Goal: Task Accomplishment & Management: Use online tool/utility

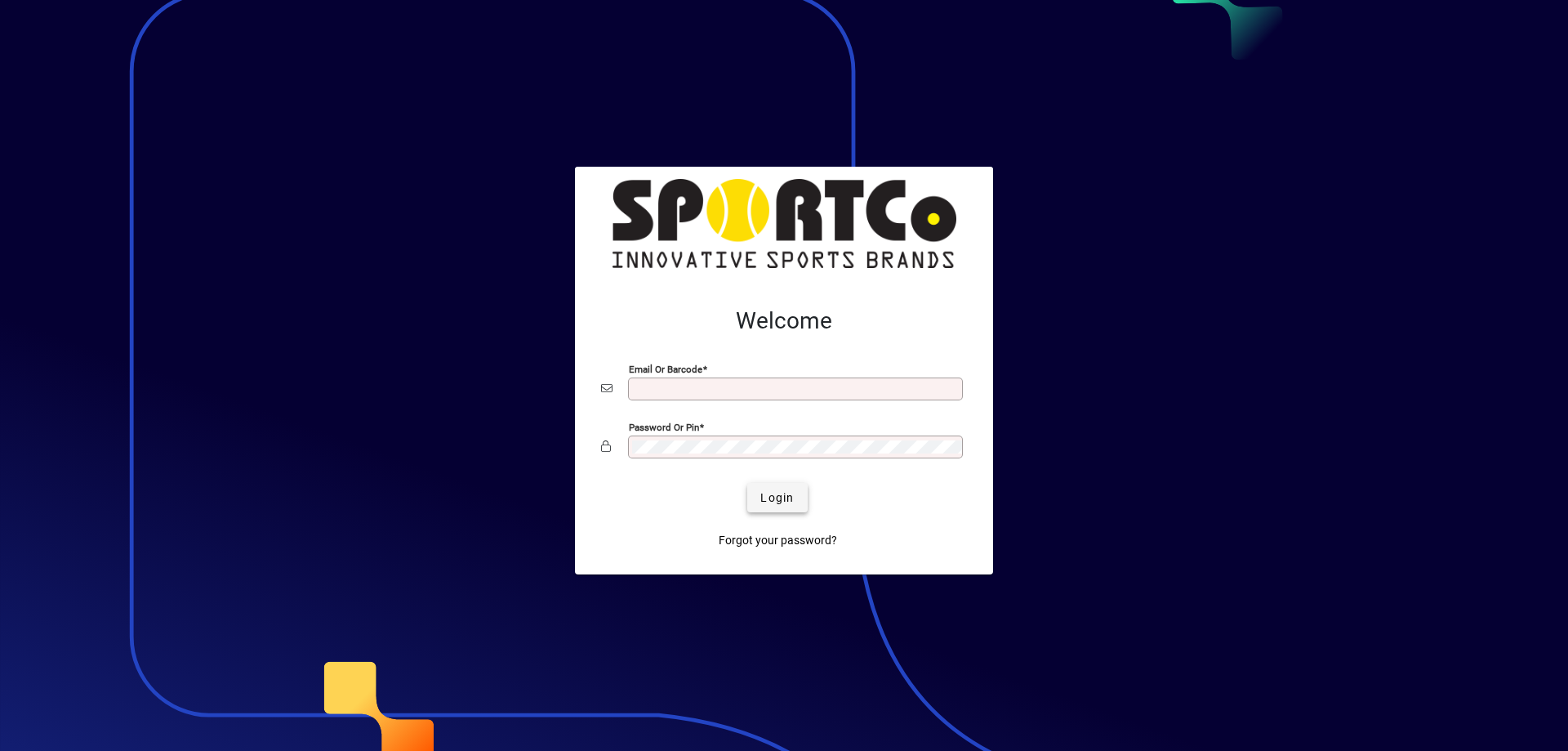
type input "**********"
click at [792, 491] on span "Login" at bounding box center [778, 498] width 34 height 17
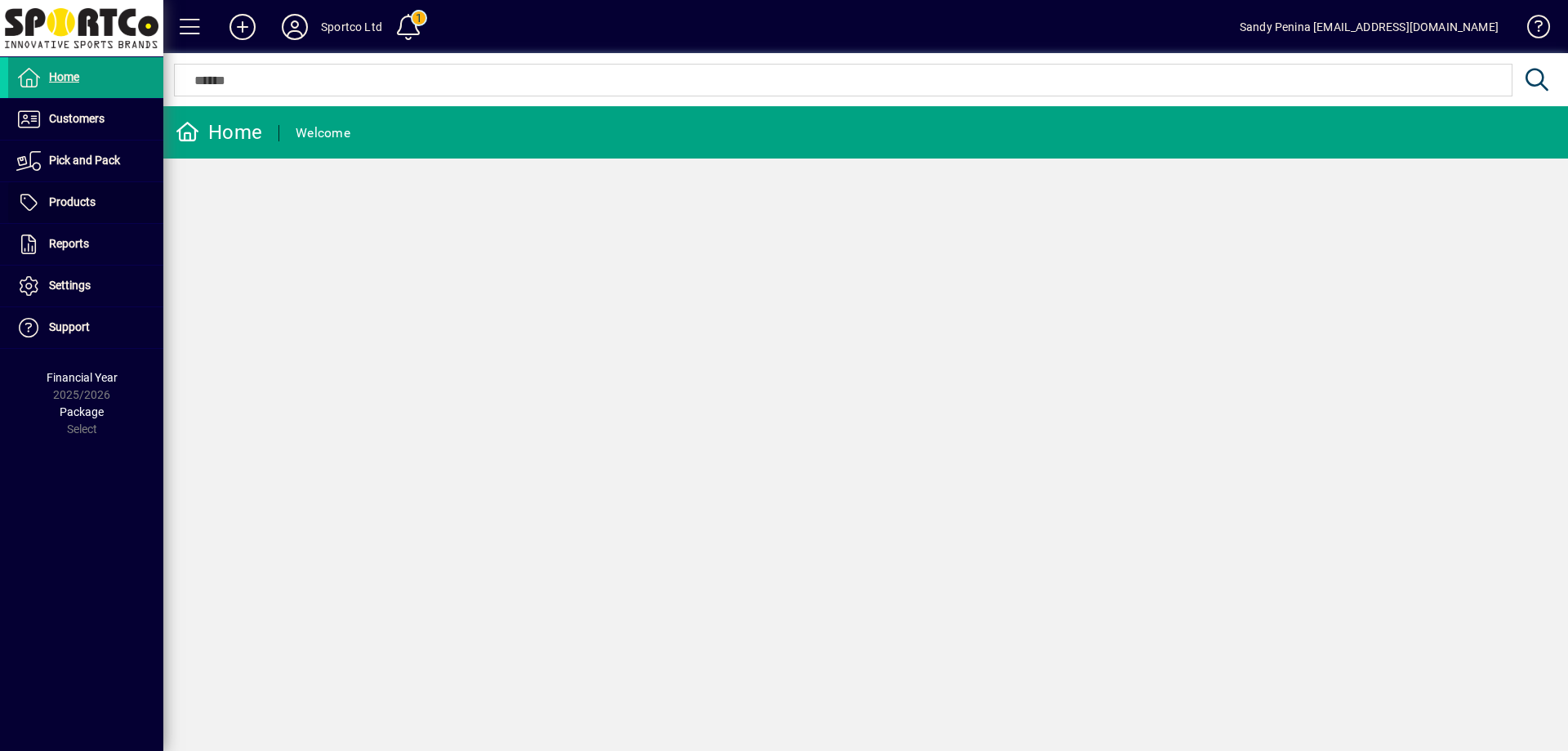
drag, startPoint x: 107, startPoint y: 213, endPoint x: 273, endPoint y: 54, distance: 229.9
click at [107, 212] on span at bounding box center [86, 202] width 156 height 39
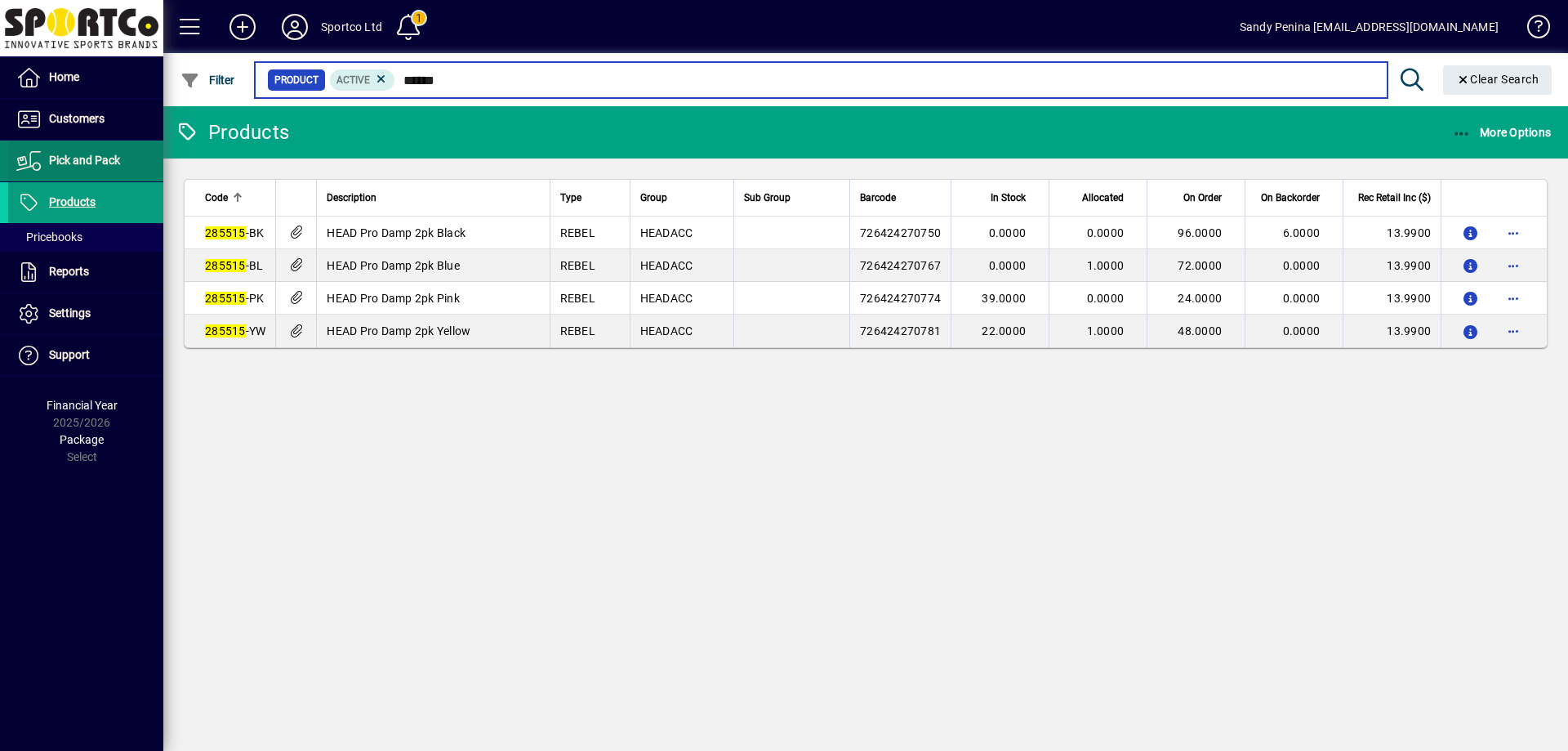
type input "******"
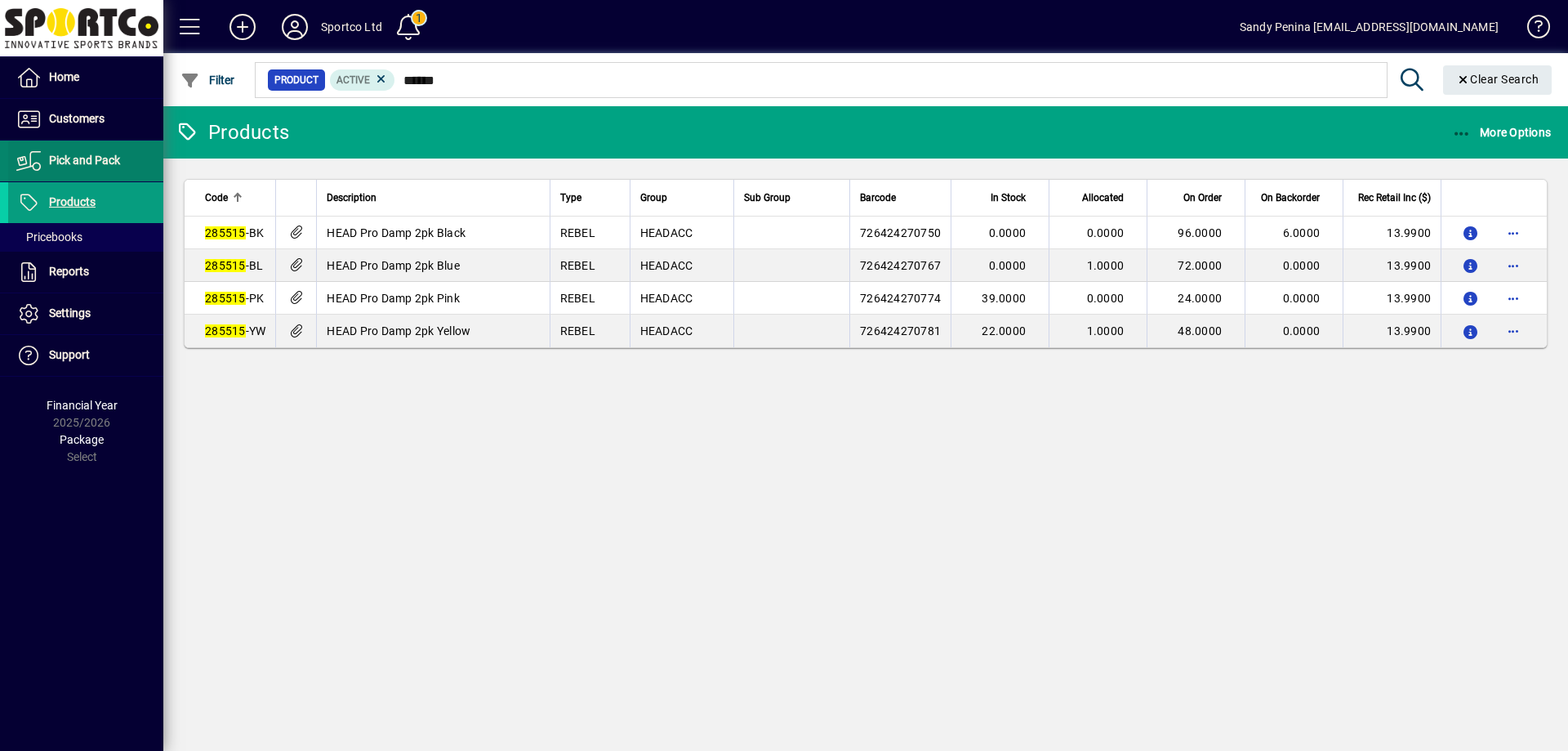
click at [75, 175] on span at bounding box center [86, 161] width 156 height 39
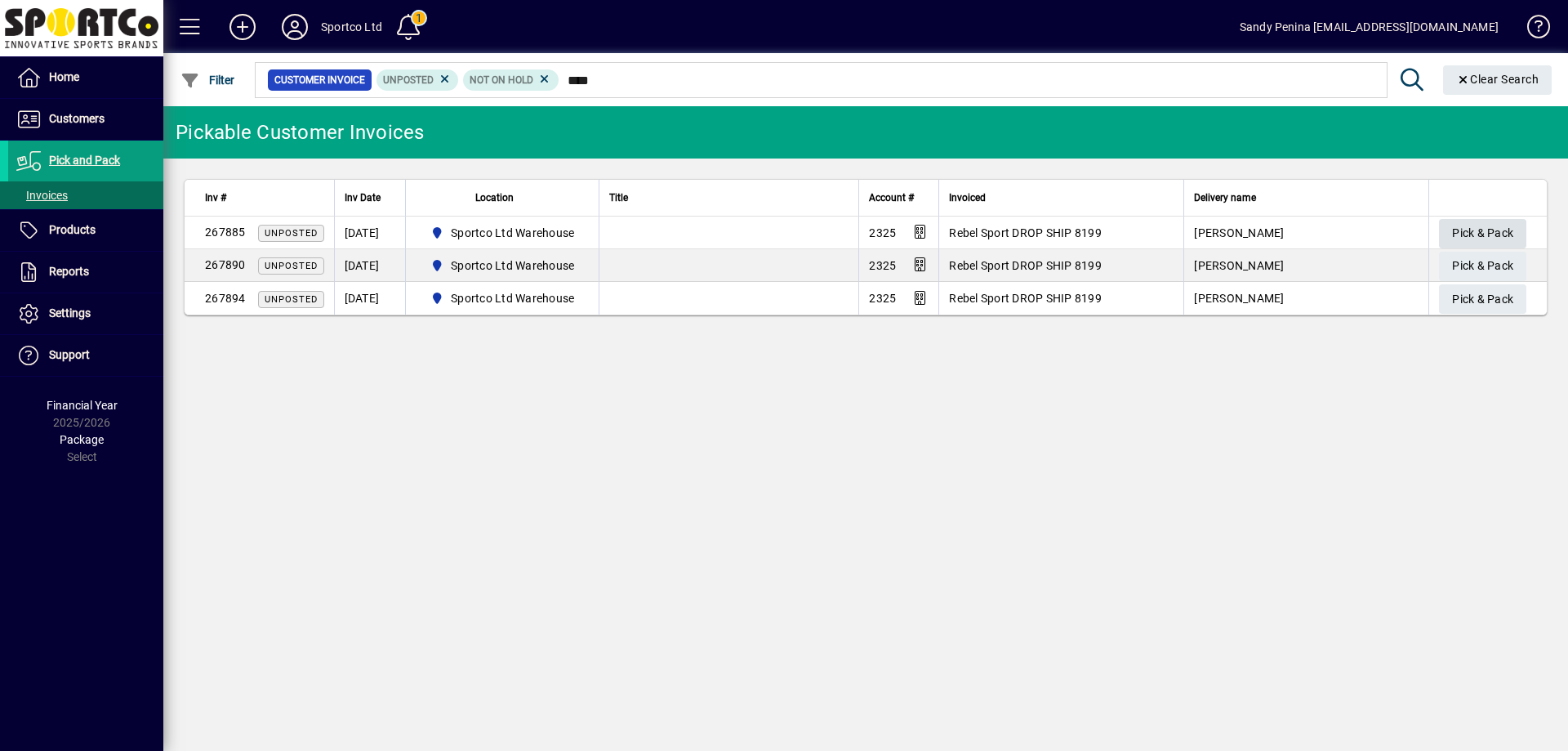
type input "****"
click at [1505, 227] on span "Pick & Pack" at bounding box center [1482, 232] width 61 height 27
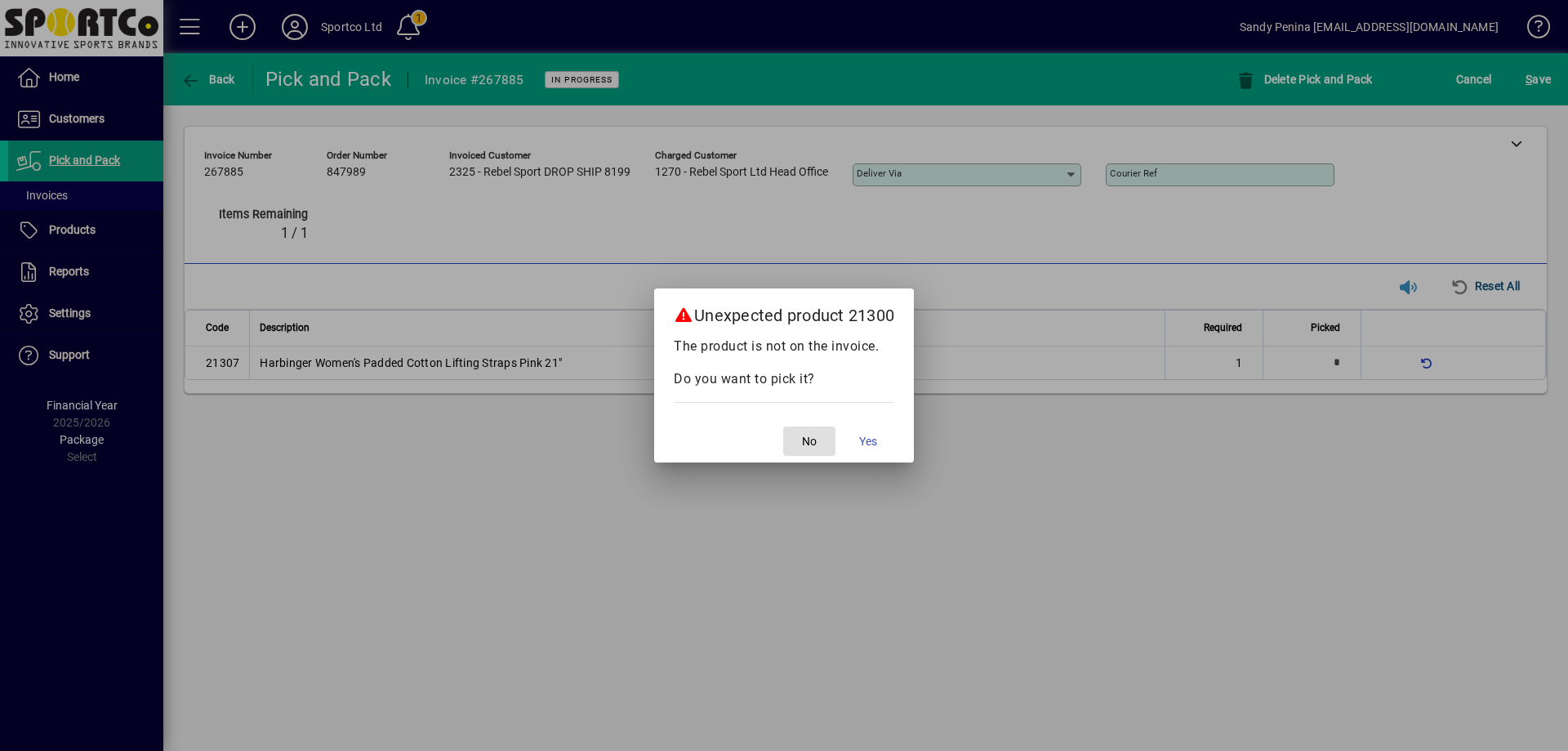
click at [807, 445] on span "No" at bounding box center [809, 441] width 15 height 17
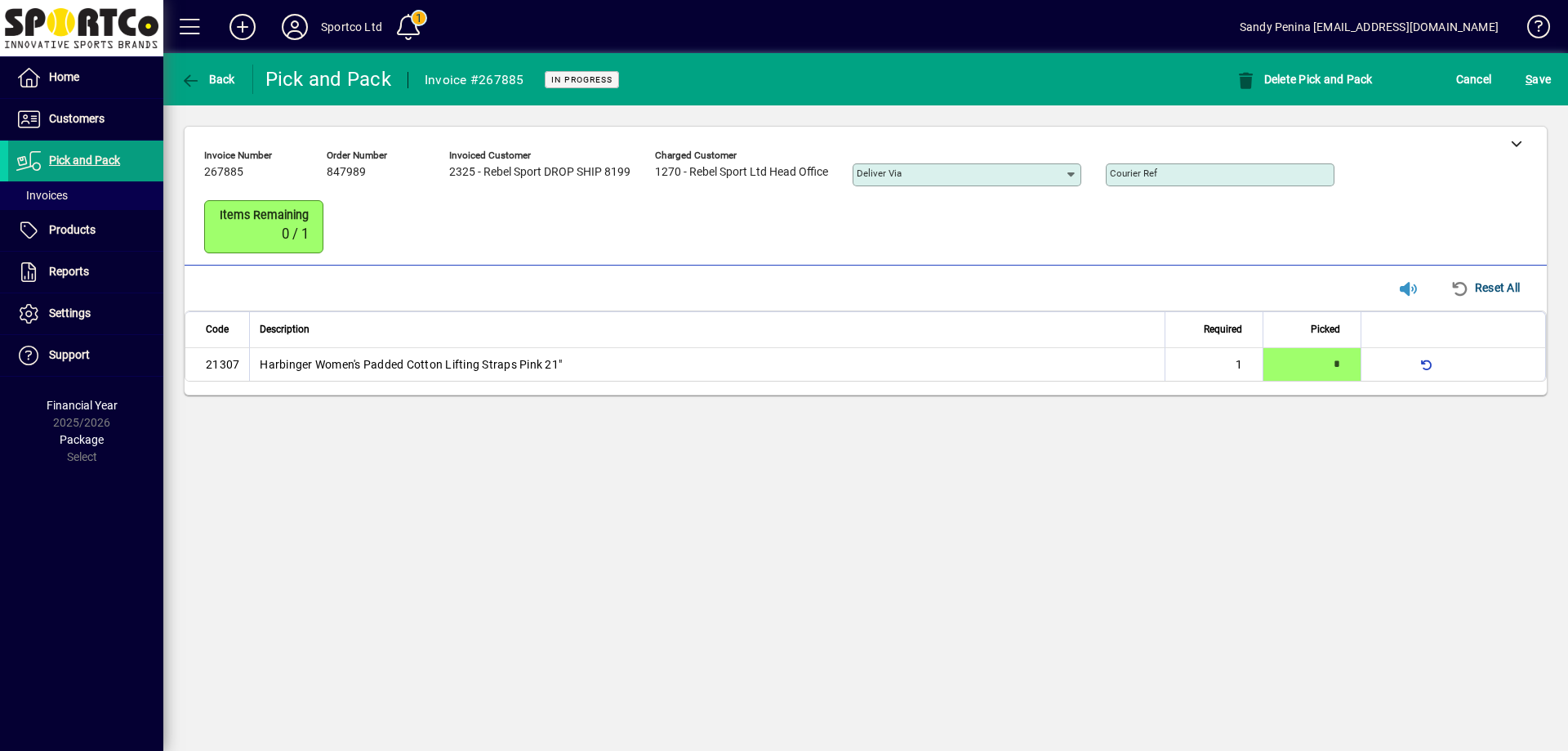
type input "*"
click at [1492, 147] on div at bounding box center [1516, 143] width 61 height 33
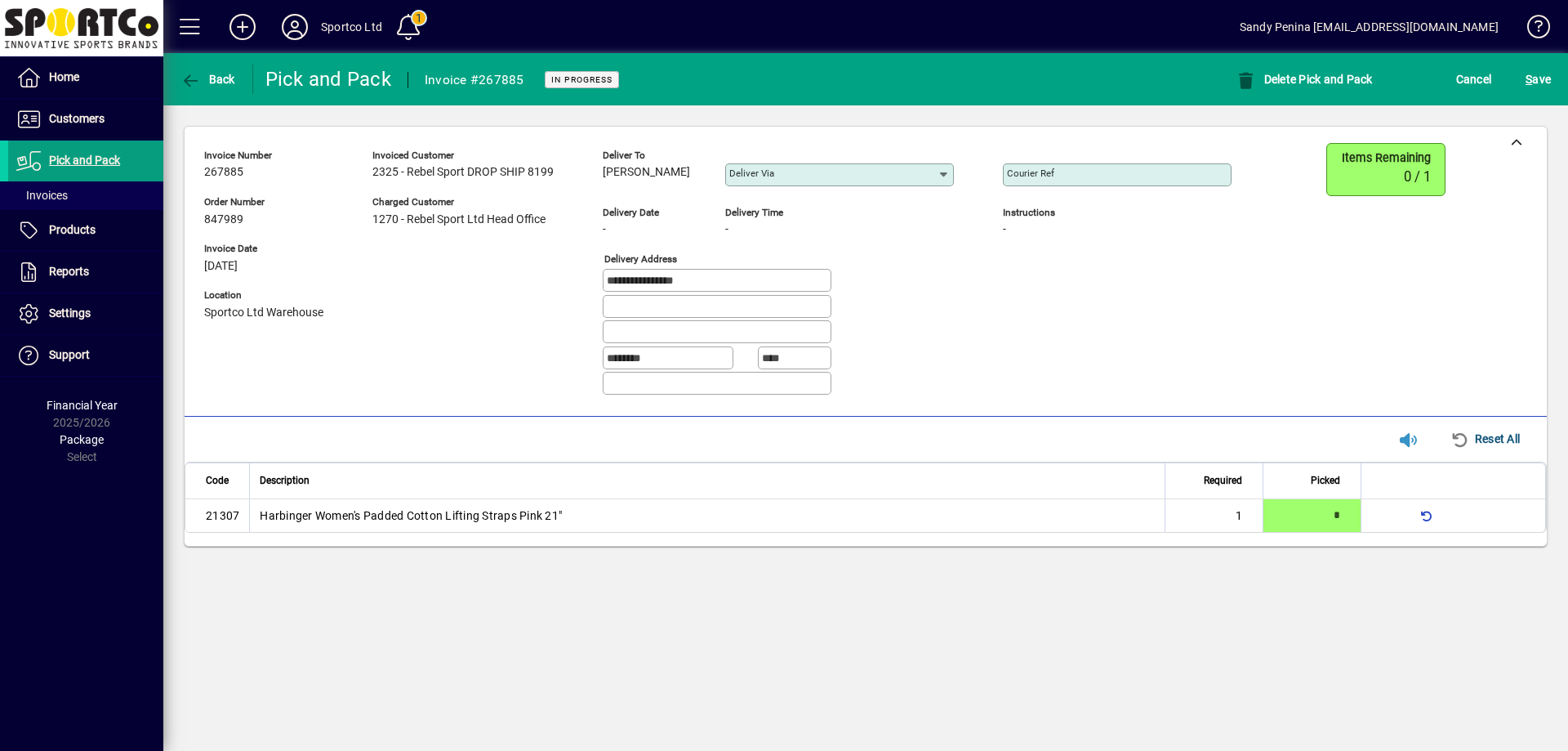
drag, startPoint x: 604, startPoint y: 170, endPoint x: 687, endPoint y: 179, distance: 83.5
click at [687, 180] on div "Keanna Lauvao" at bounding box center [652, 173] width 98 height 18
copy span "Keanna Lauvao"
drag, startPoint x: 952, startPoint y: 362, endPoint x: 798, endPoint y: 328, distance: 157.7
click at [952, 362] on div "******** ****" at bounding box center [790, 359] width 376 height 26
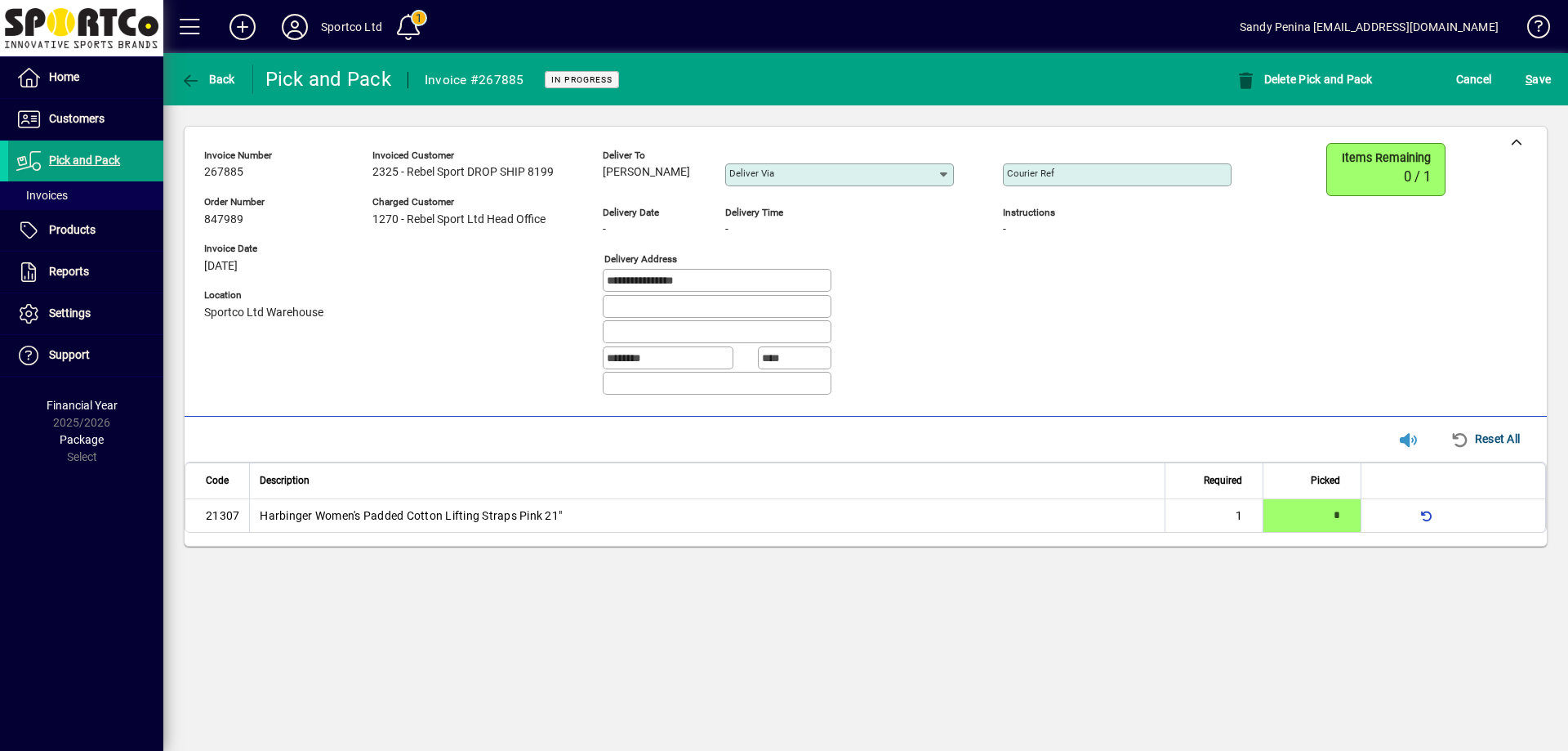
drag, startPoint x: 714, startPoint y: 279, endPoint x: 430, endPoint y: 232, distance: 287.9
click at [435, 239] on div "**********" at bounding box center [730, 275] width 1052 height 265
click at [1035, 169] on mat-label "Courier Ref" at bounding box center [1031, 173] width 48 height 11
click at [1035, 169] on input "Courier Ref" at bounding box center [1118, 175] width 224 height 13
paste input "**********"
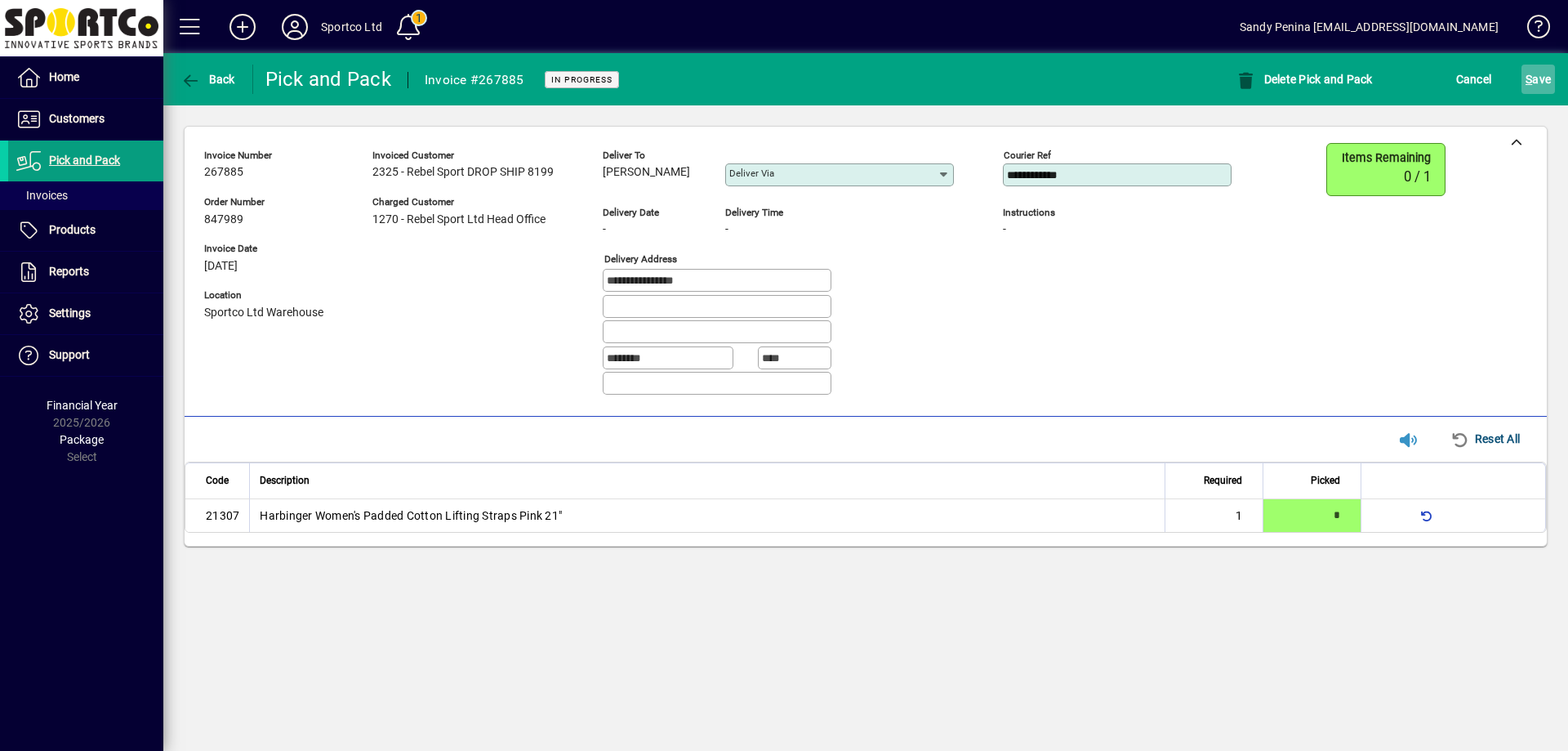
type input "**********"
click at [1526, 73] on span "S" at bounding box center [1529, 79] width 7 height 13
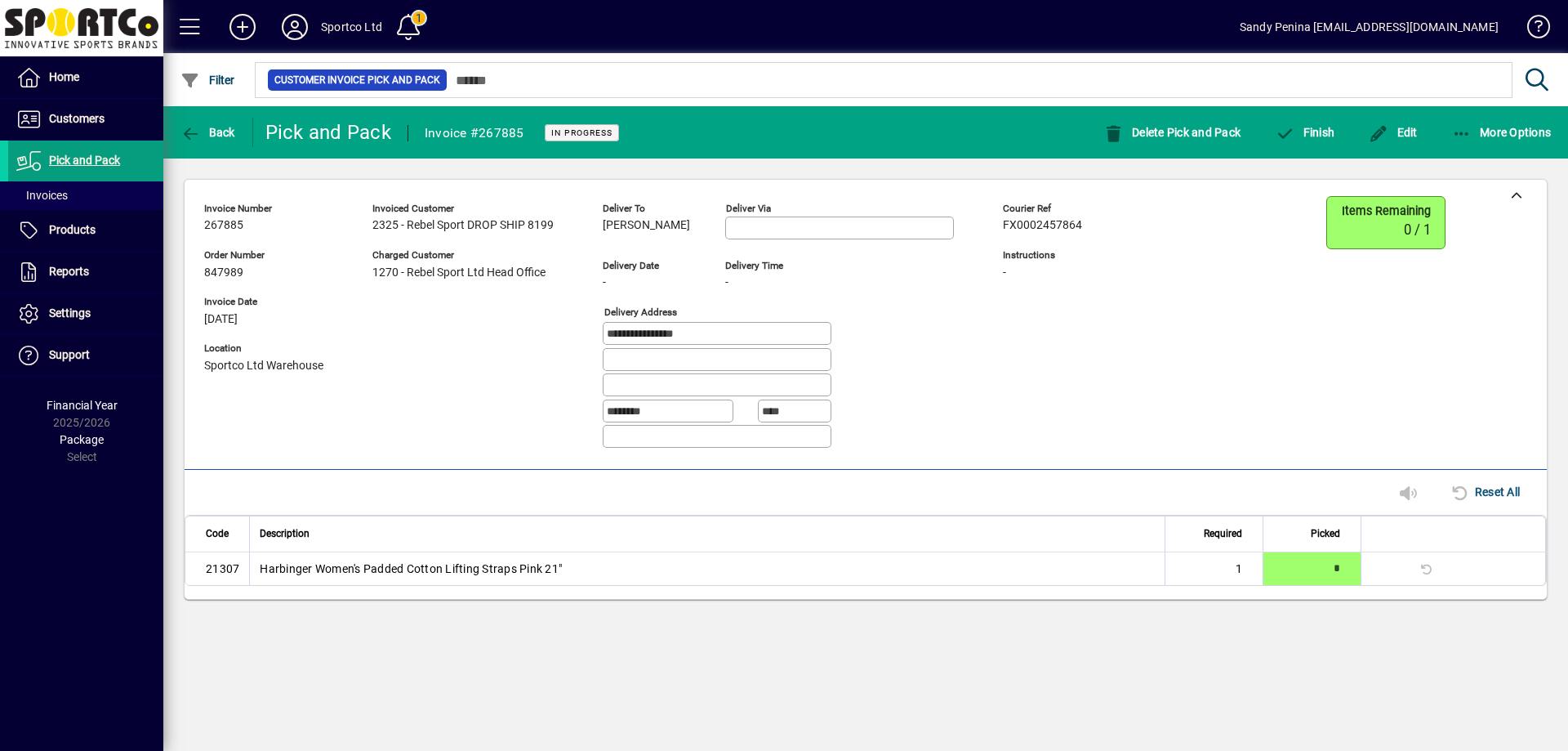
drag, startPoint x: 1292, startPoint y: 103, endPoint x: 1302, endPoint y: 108, distance: 11.2
click at [1301, 108] on mat-drawer-content "**********" at bounding box center [865, 375] width 1405 height 751
click at [1311, 126] on span "Finish" at bounding box center [1305, 132] width 60 height 13
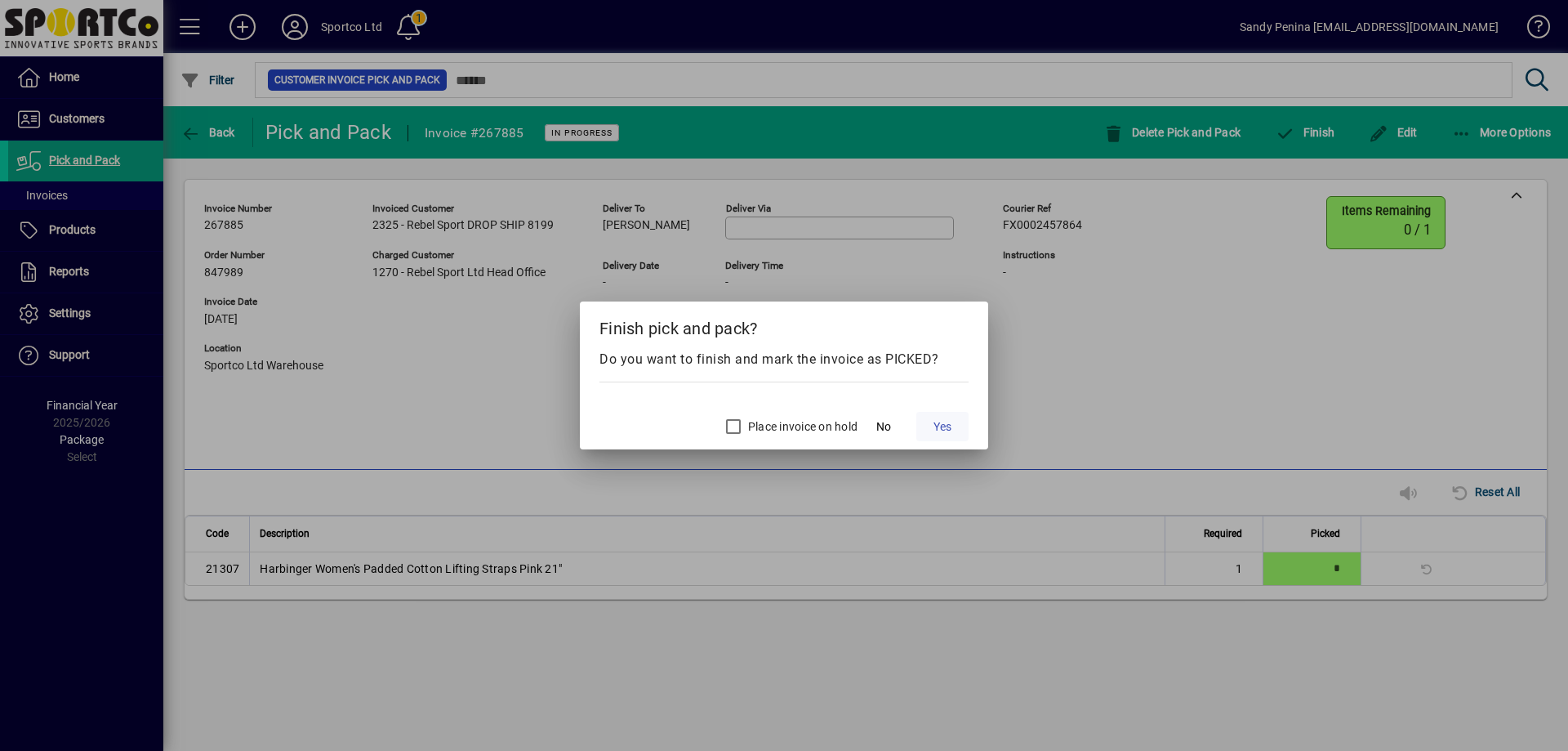
click at [959, 437] on span at bounding box center [942, 426] width 52 height 39
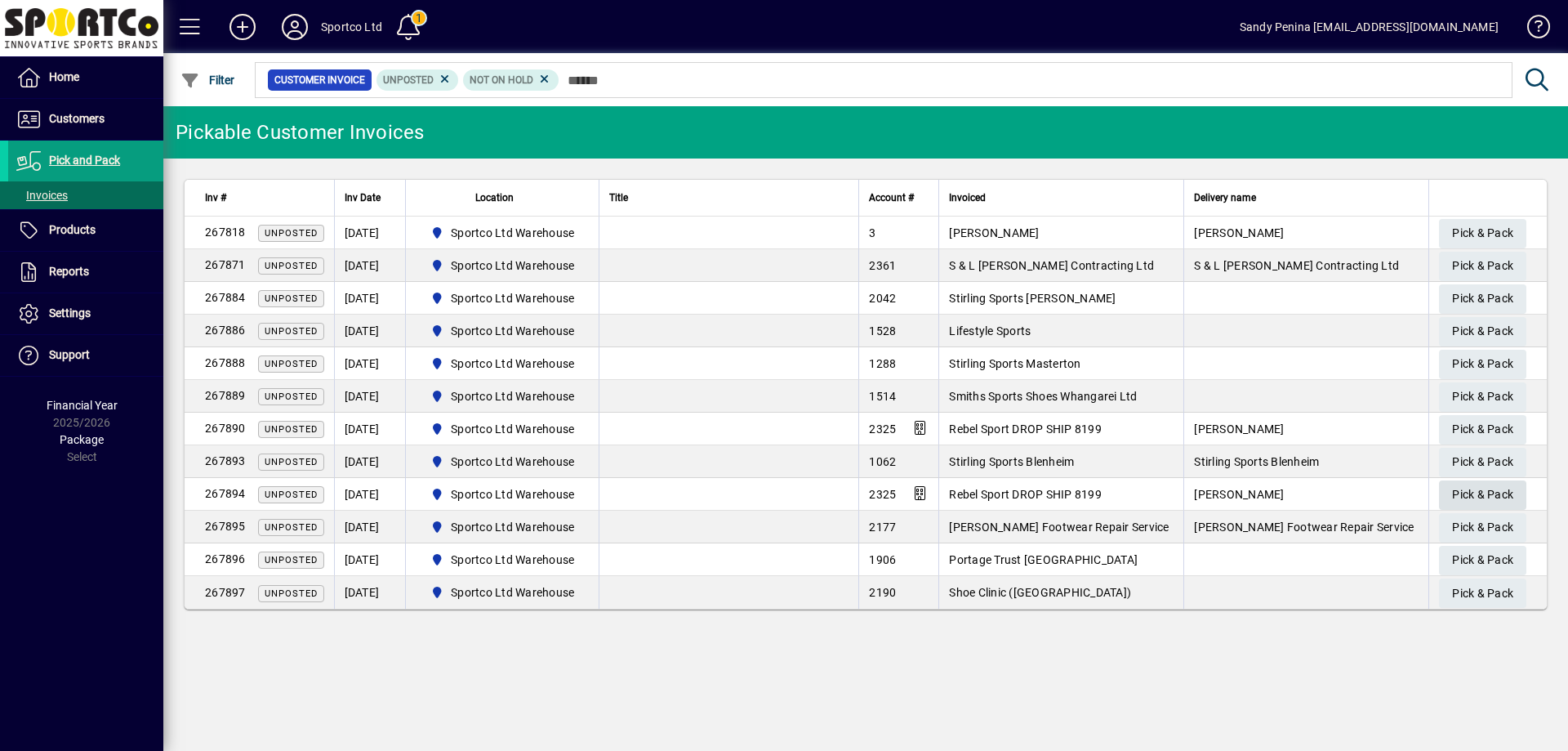
click at [1472, 491] on span "Pick & Pack" at bounding box center [1482, 495] width 61 height 27
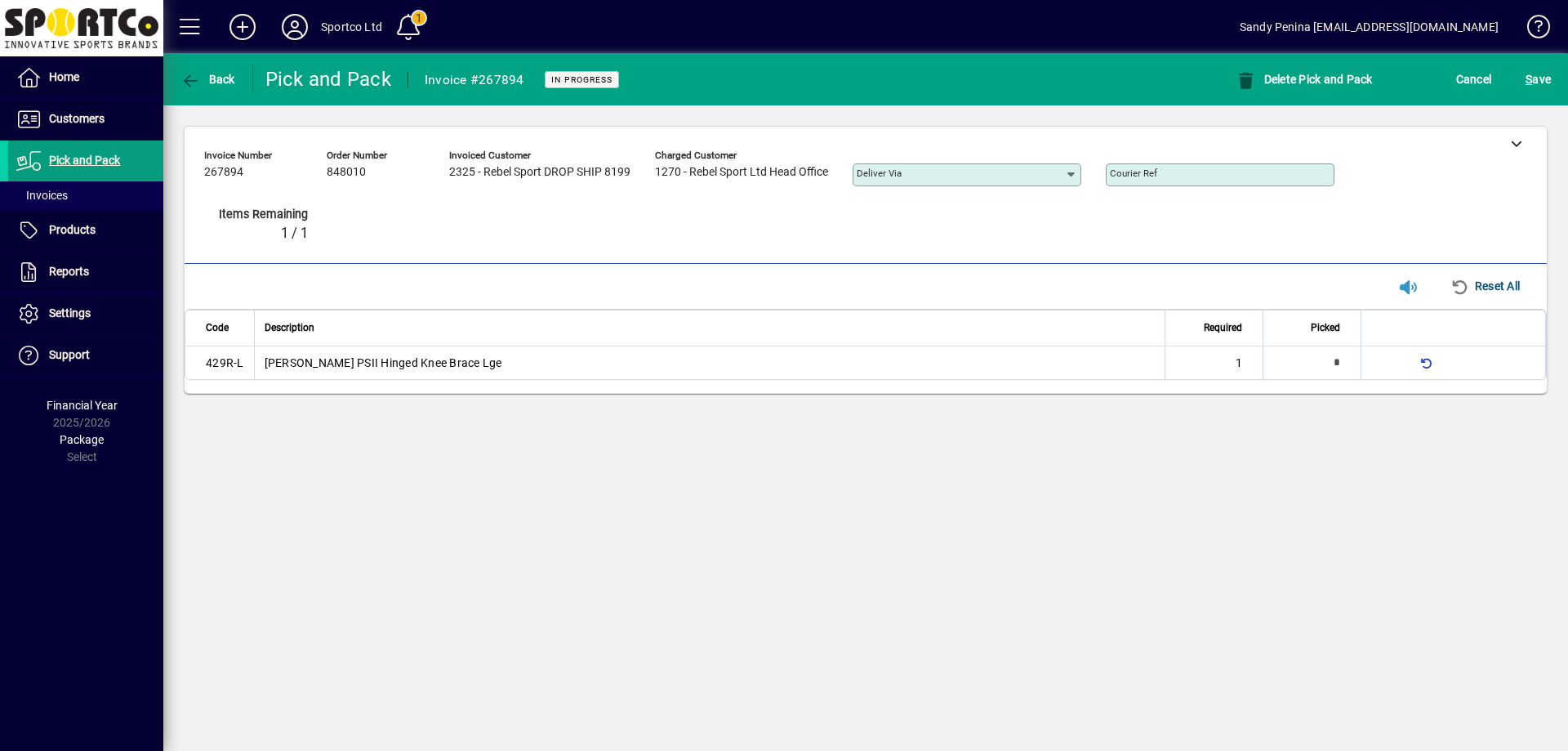
type input "*"
click at [1495, 147] on div at bounding box center [1516, 143] width 61 height 33
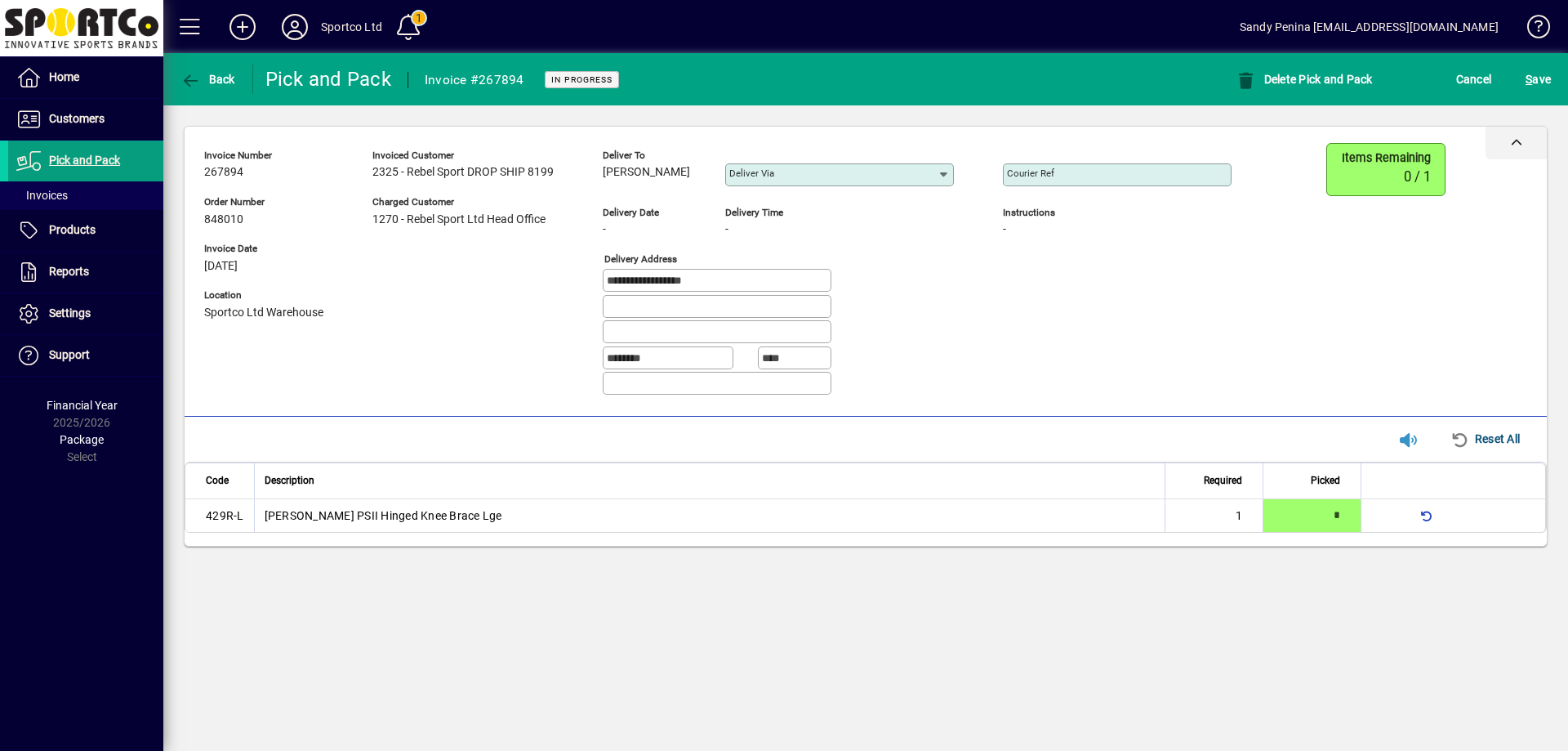
drag, startPoint x: 602, startPoint y: 166, endPoint x: 694, endPoint y: 155, distance: 92.7
click at [693, 159] on div "**********" at bounding box center [865, 271] width 1363 height 290
copy div "Rex Stevens Deliver via Delivery date - Delivery time - Delivery address Courie…"
click at [879, 307] on div at bounding box center [790, 308] width 376 height 26
click at [668, 190] on div "Deliver to Rex Stevens" at bounding box center [652, 169] width 98 height 45
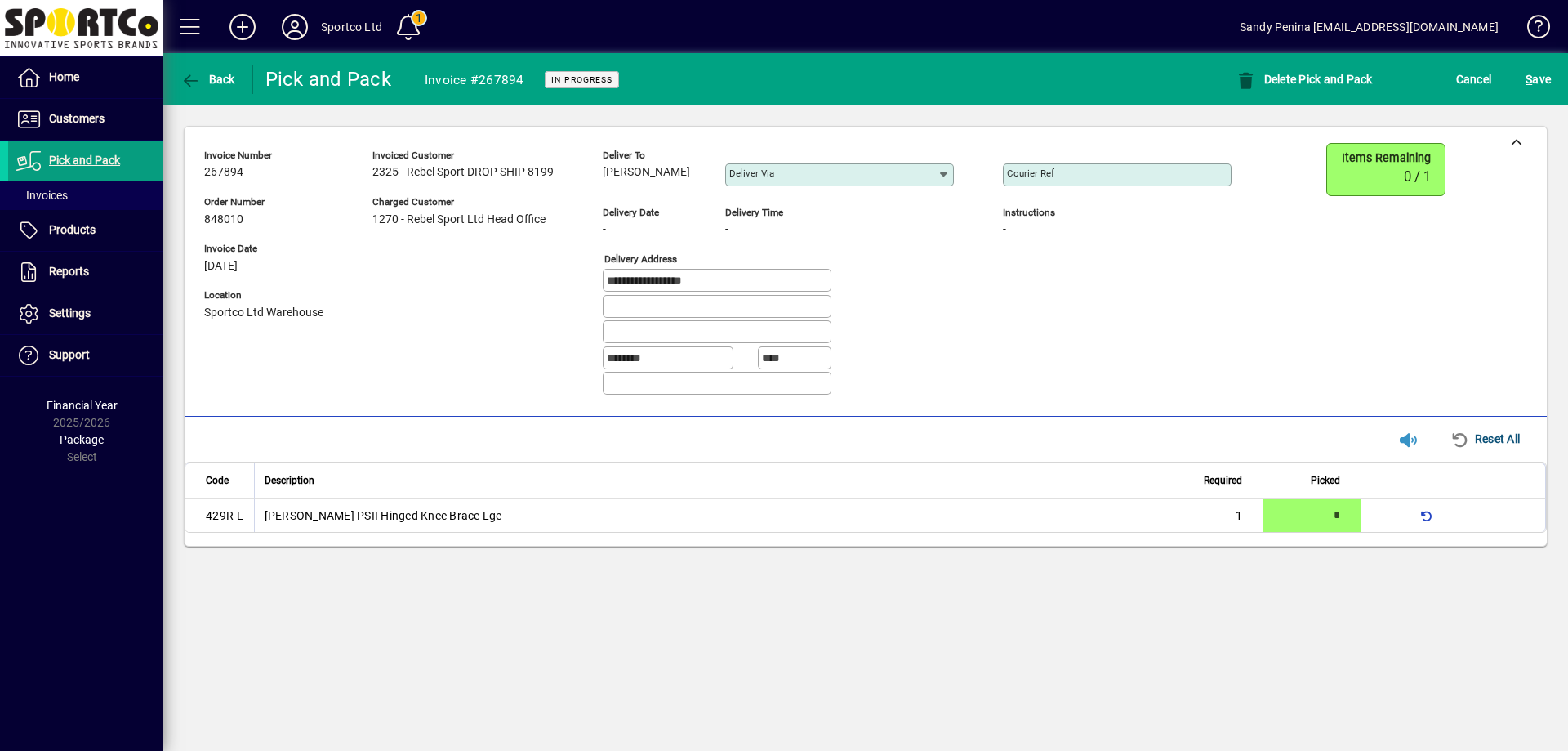
drag, startPoint x: 598, startPoint y: 172, endPoint x: 667, endPoint y: 183, distance: 69.9
click at [667, 183] on div "**********" at bounding box center [730, 275] width 1052 height 265
copy span "Rex Stevens"
click at [876, 314] on div at bounding box center [790, 308] width 376 height 26
drag, startPoint x: 725, startPoint y: 283, endPoint x: 509, endPoint y: 255, distance: 217.8
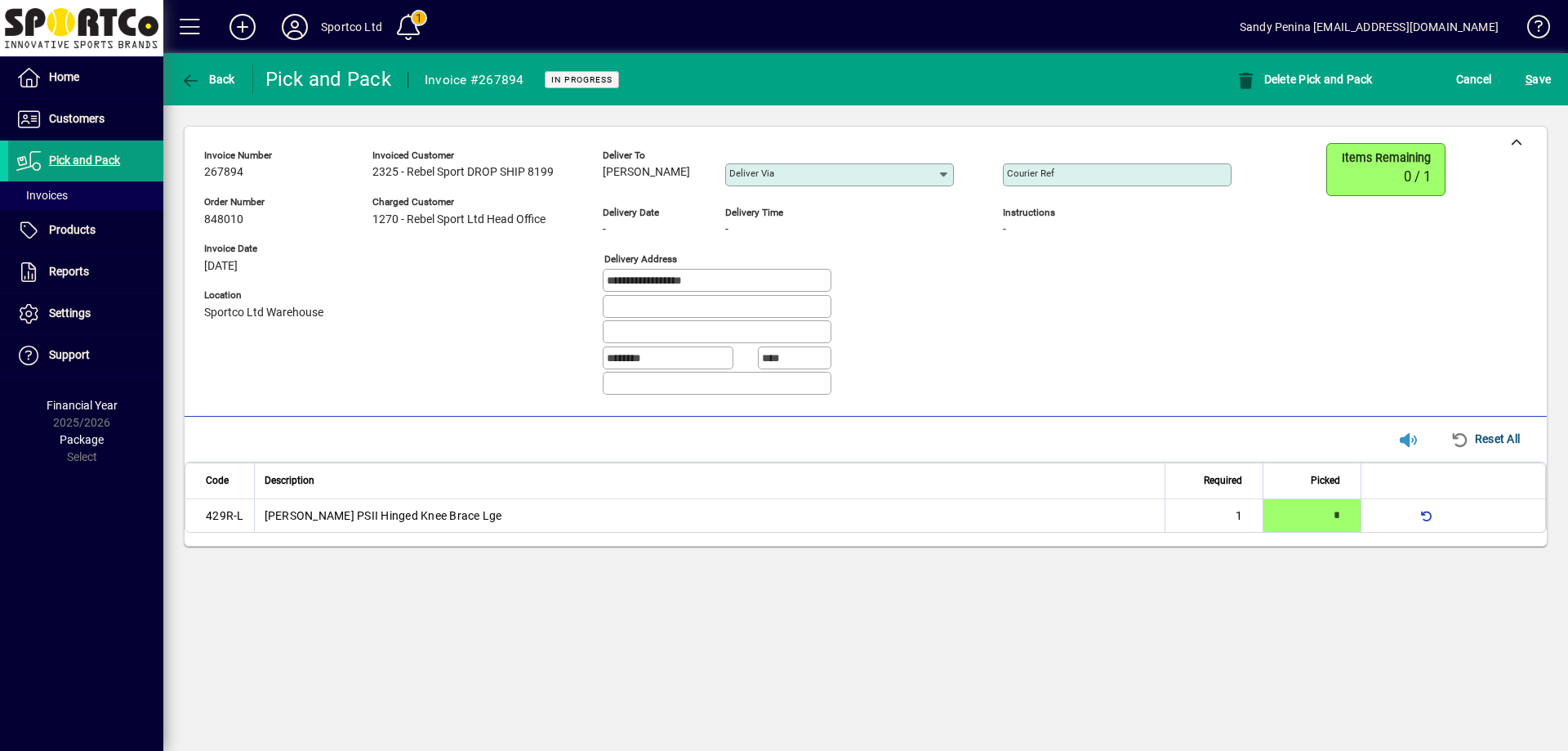
click at [510, 264] on div "**********" at bounding box center [730, 275] width 1052 height 265
click at [1027, 182] on div "Courier Ref" at bounding box center [1116, 175] width 228 height 23
paste input "**********"
type input "**********"
click at [1547, 91] on span "S ave" at bounding box center [1538, 79] width 25 height 26
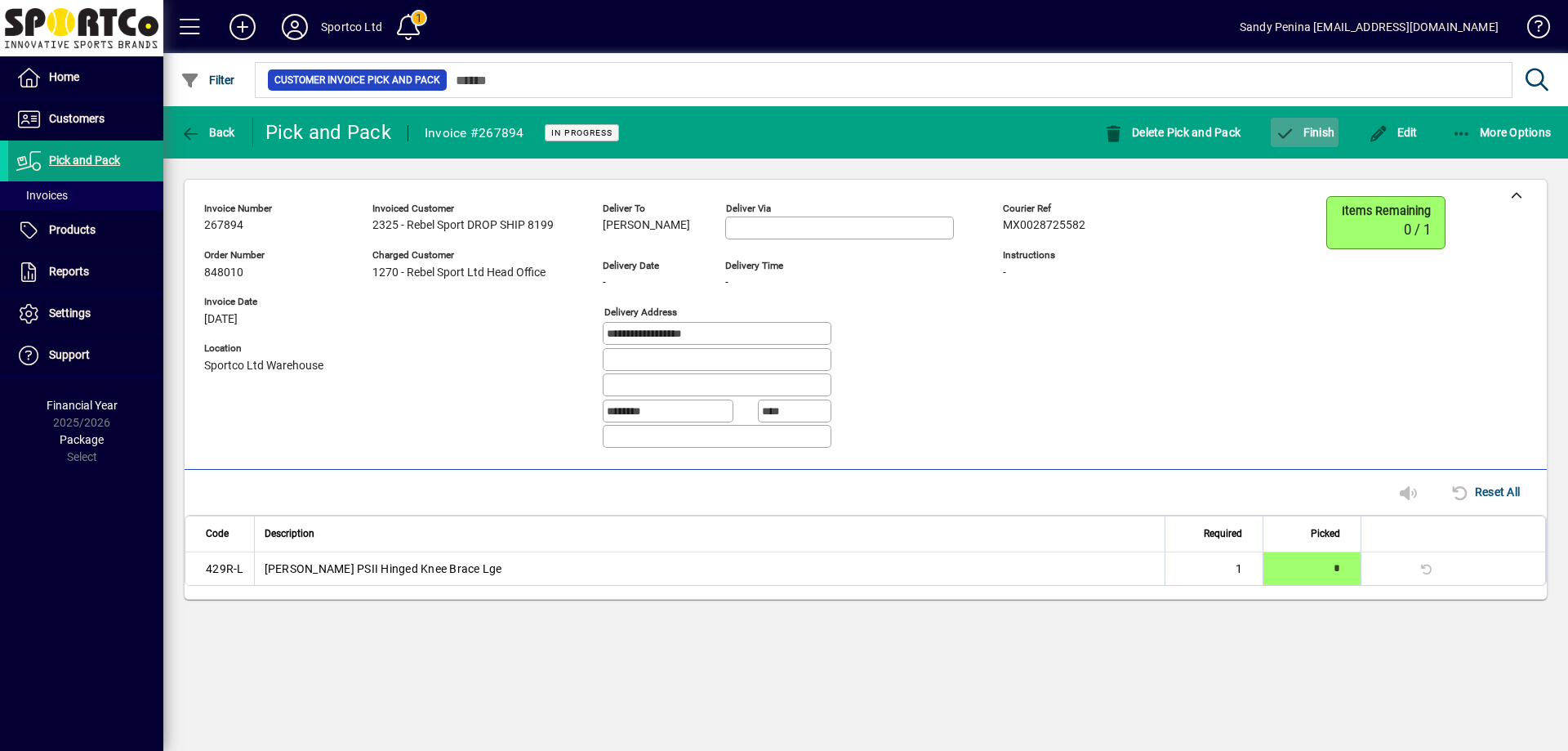
click at [1283, 126] on icon "button" at bounding box center [1285, 134] width 20 height 16
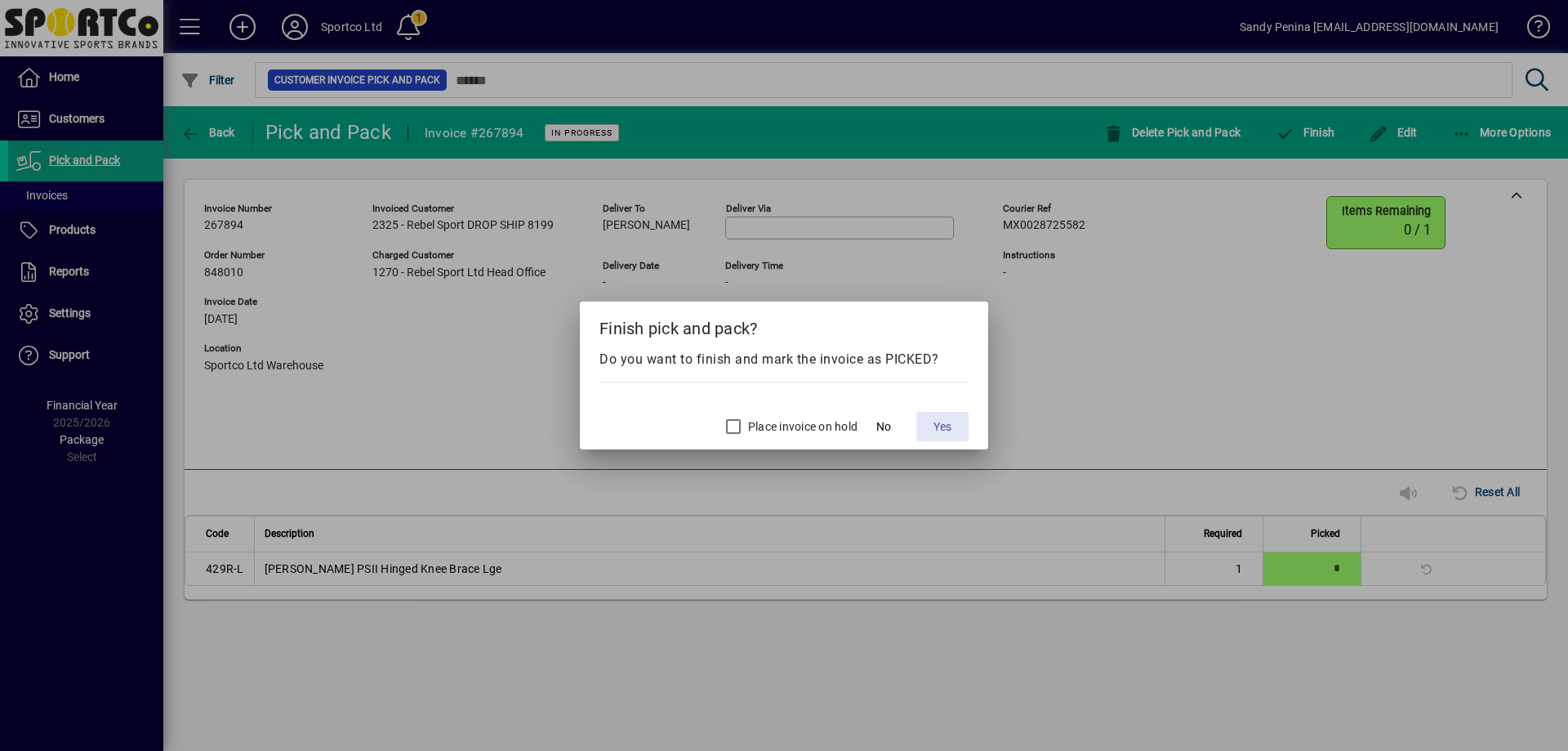
click at [948, 421] on span "Yes" at bounding box center [943, 427] width 18 height 17
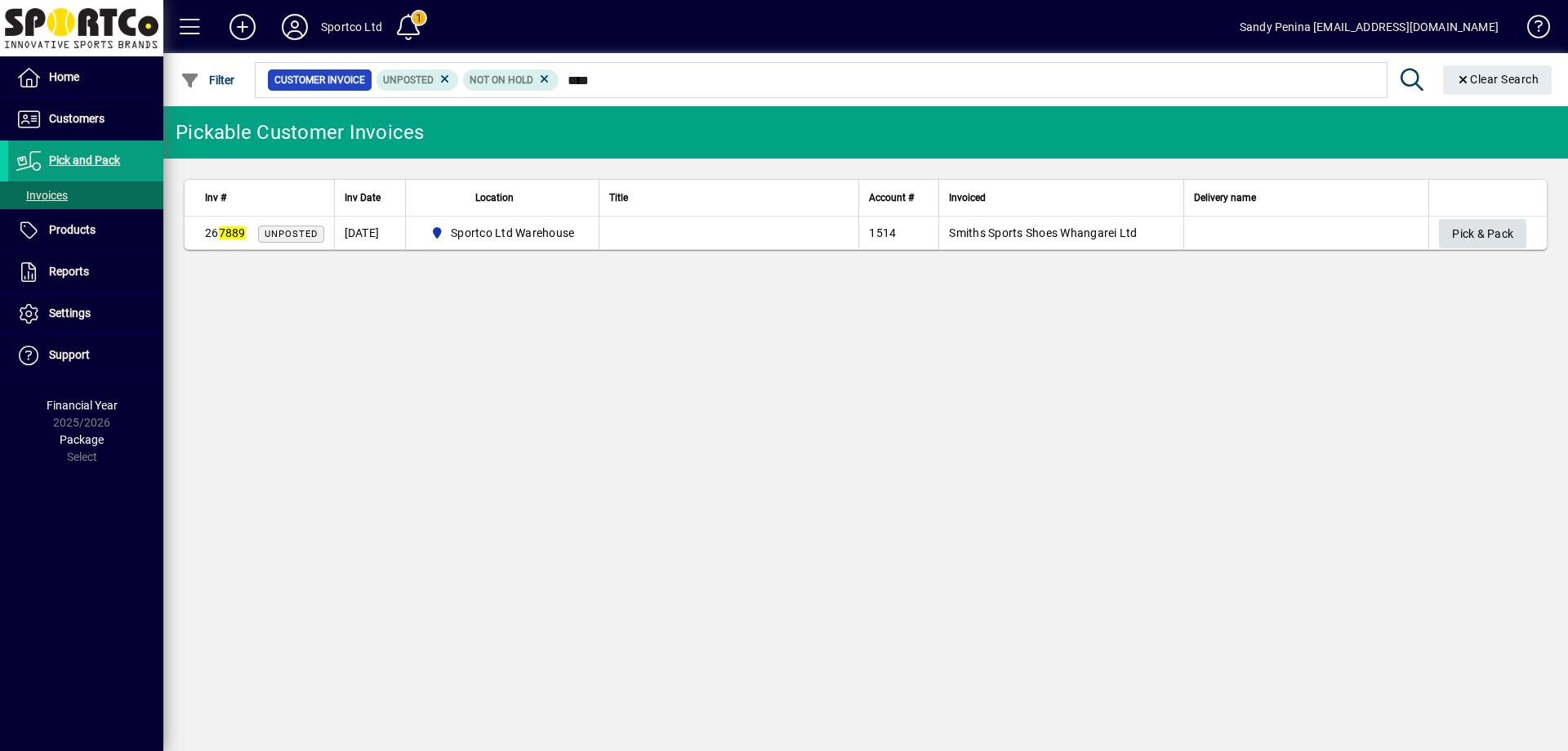
type input "****"
click at [1498, 237] on span "Pick & Pack" at bounding box center [1482, 233] width 61 height 27
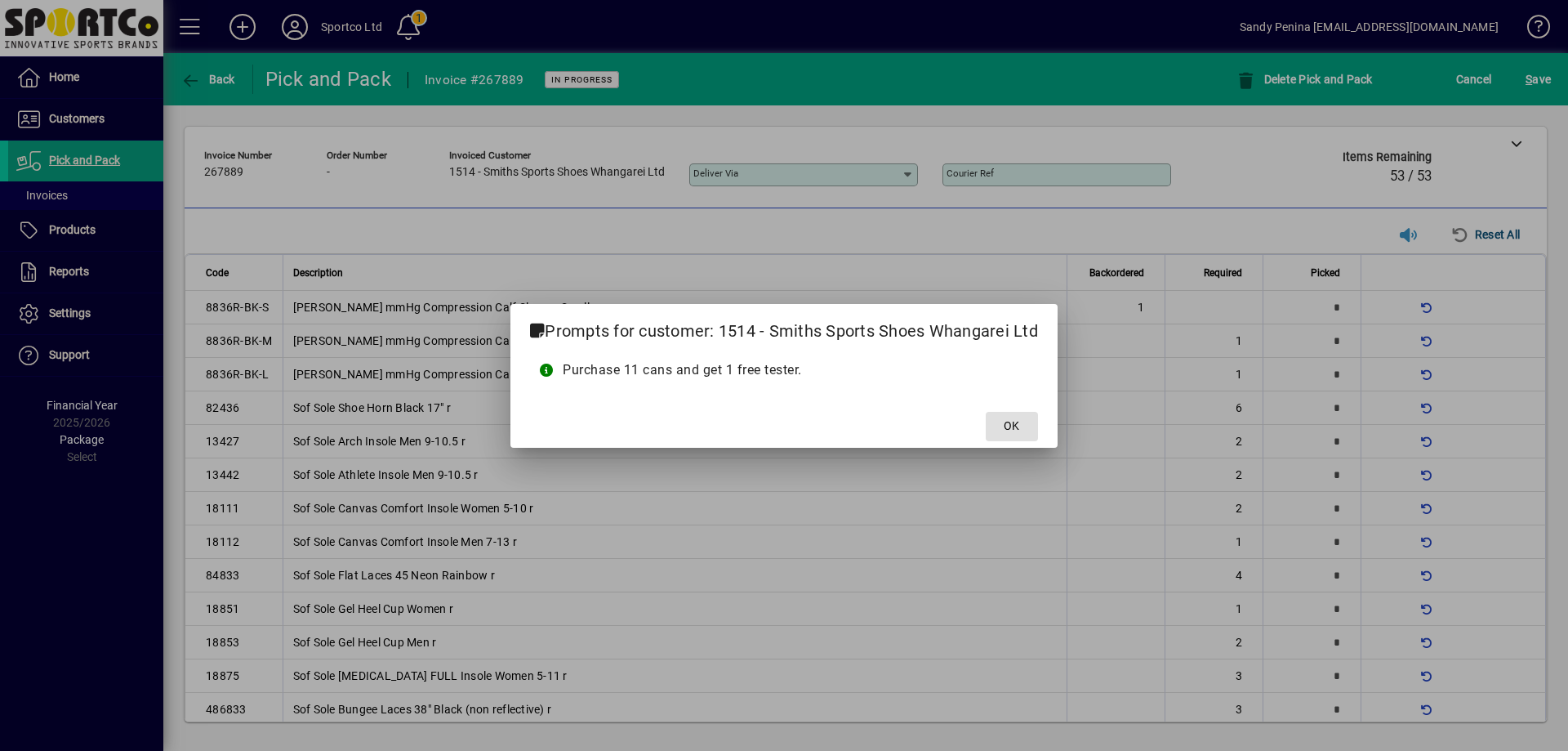
click at [1005, 421] on span "OK" at bounding box center [1012, 426] width 16 height 17
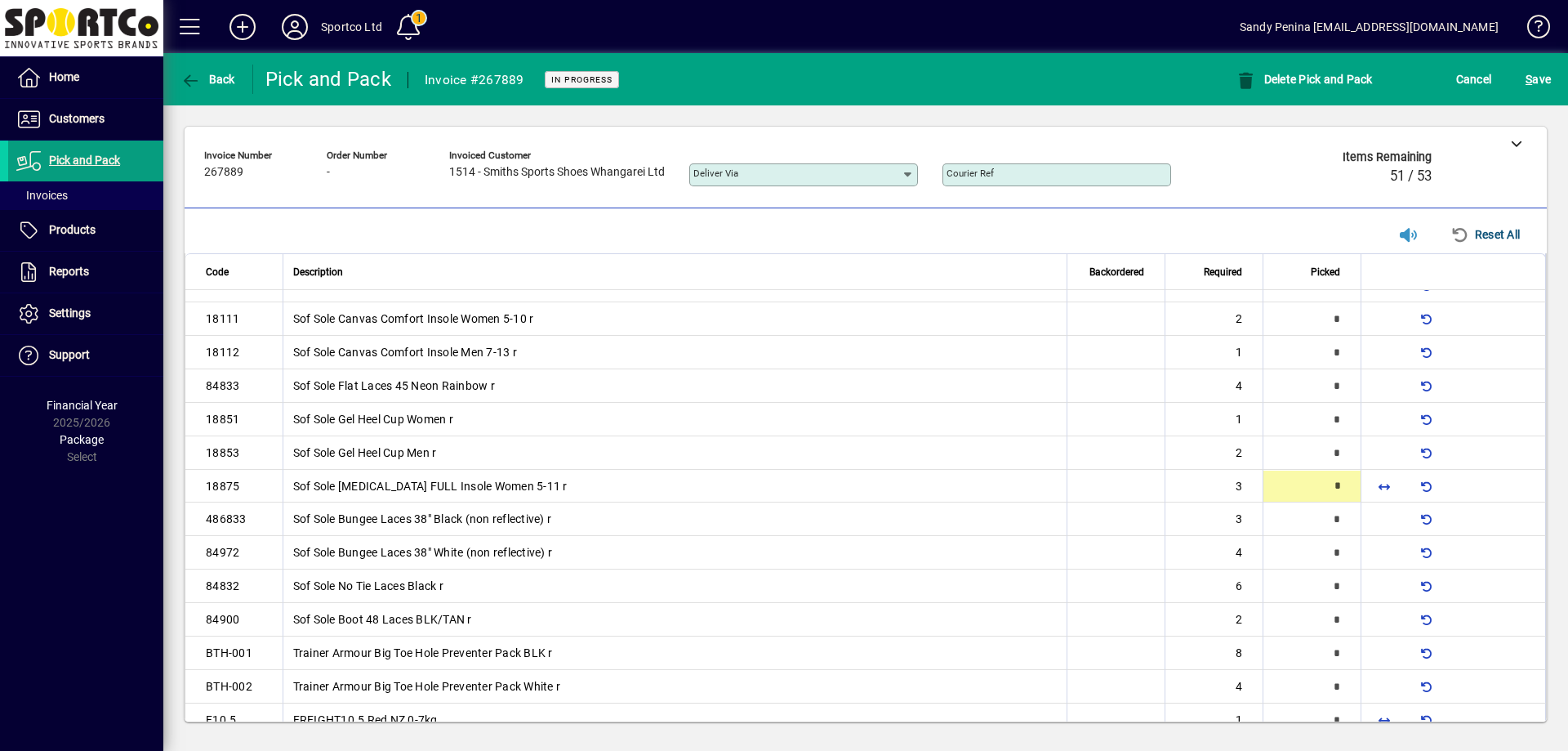
type input "*"
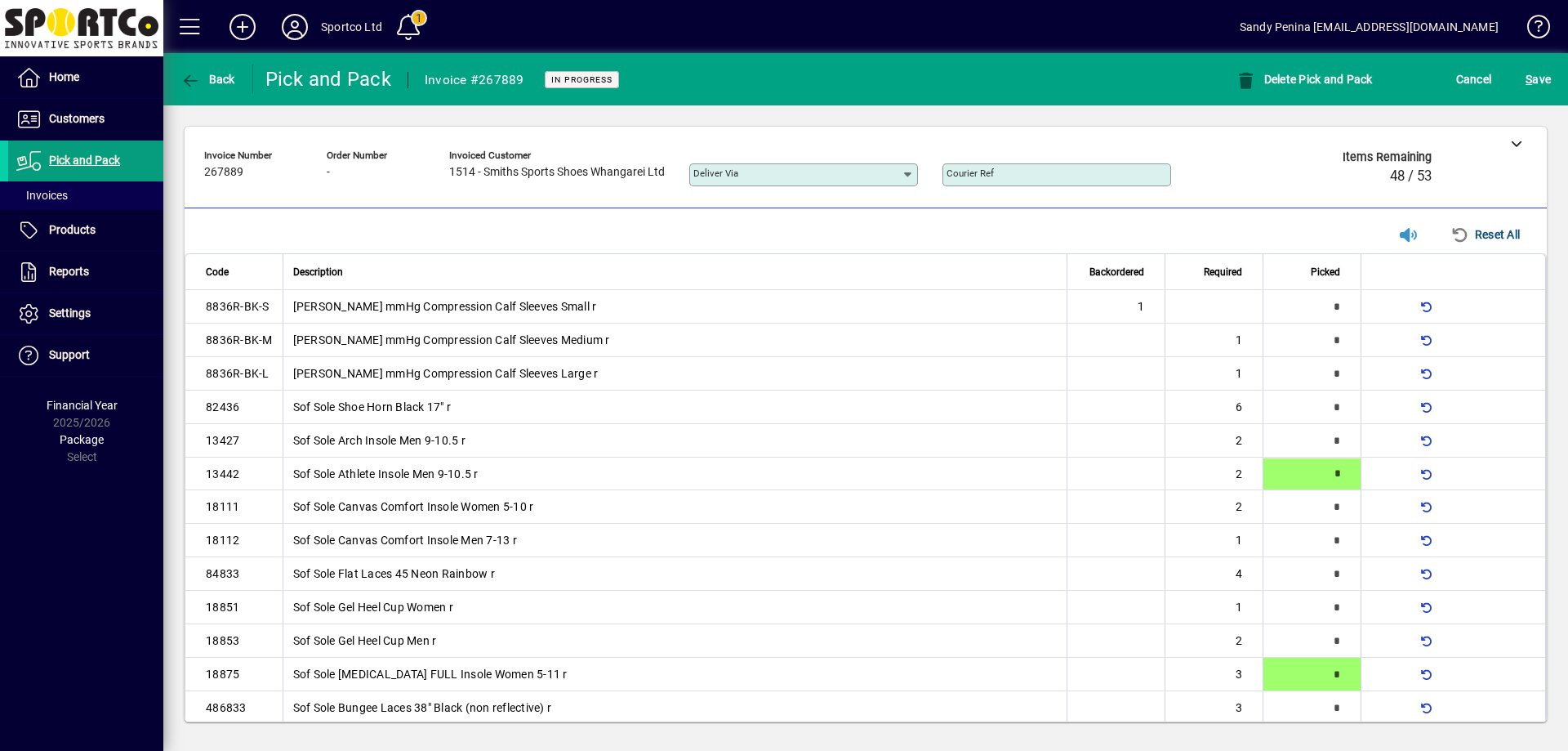
scroll to position [0, 0]
type input "*"
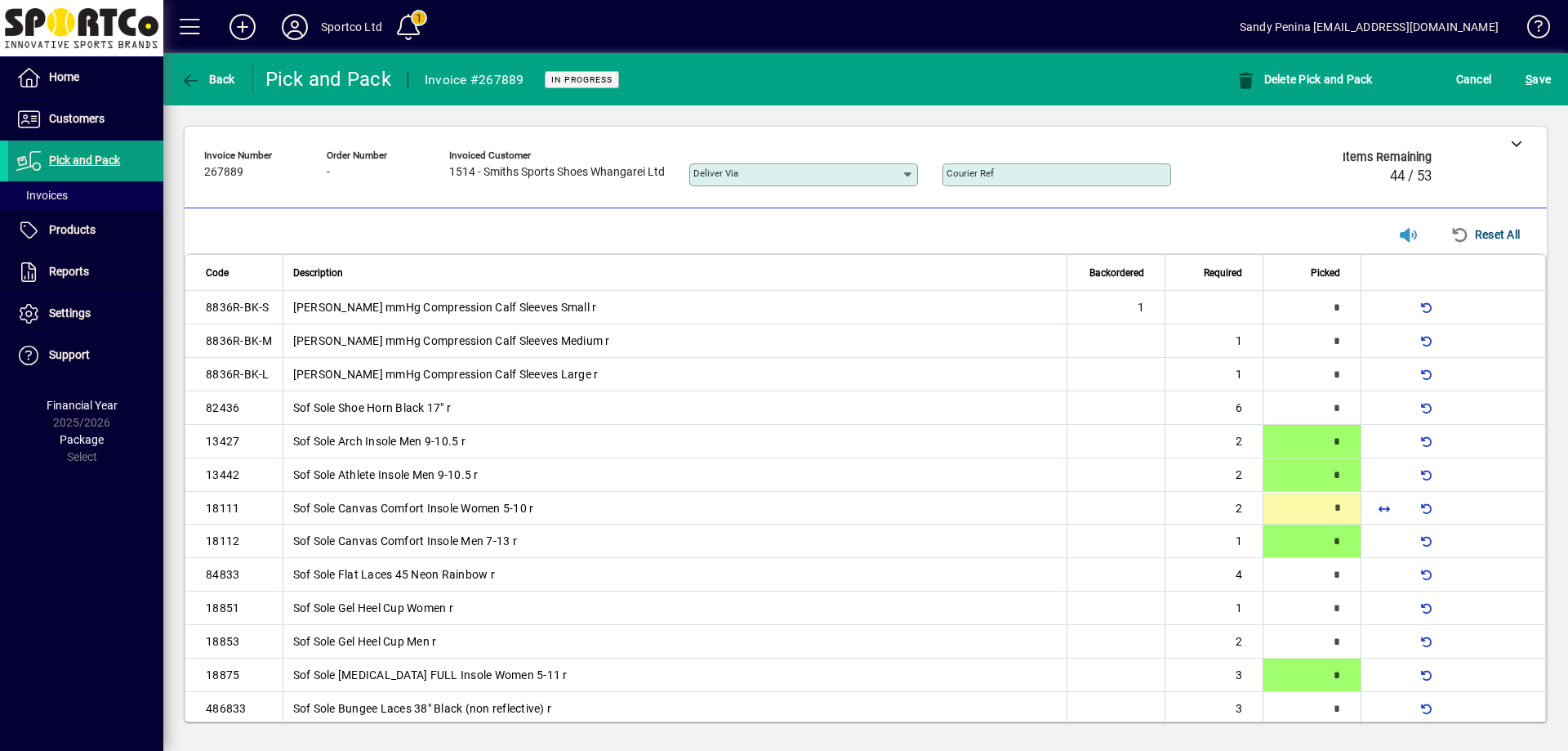
type input "*"
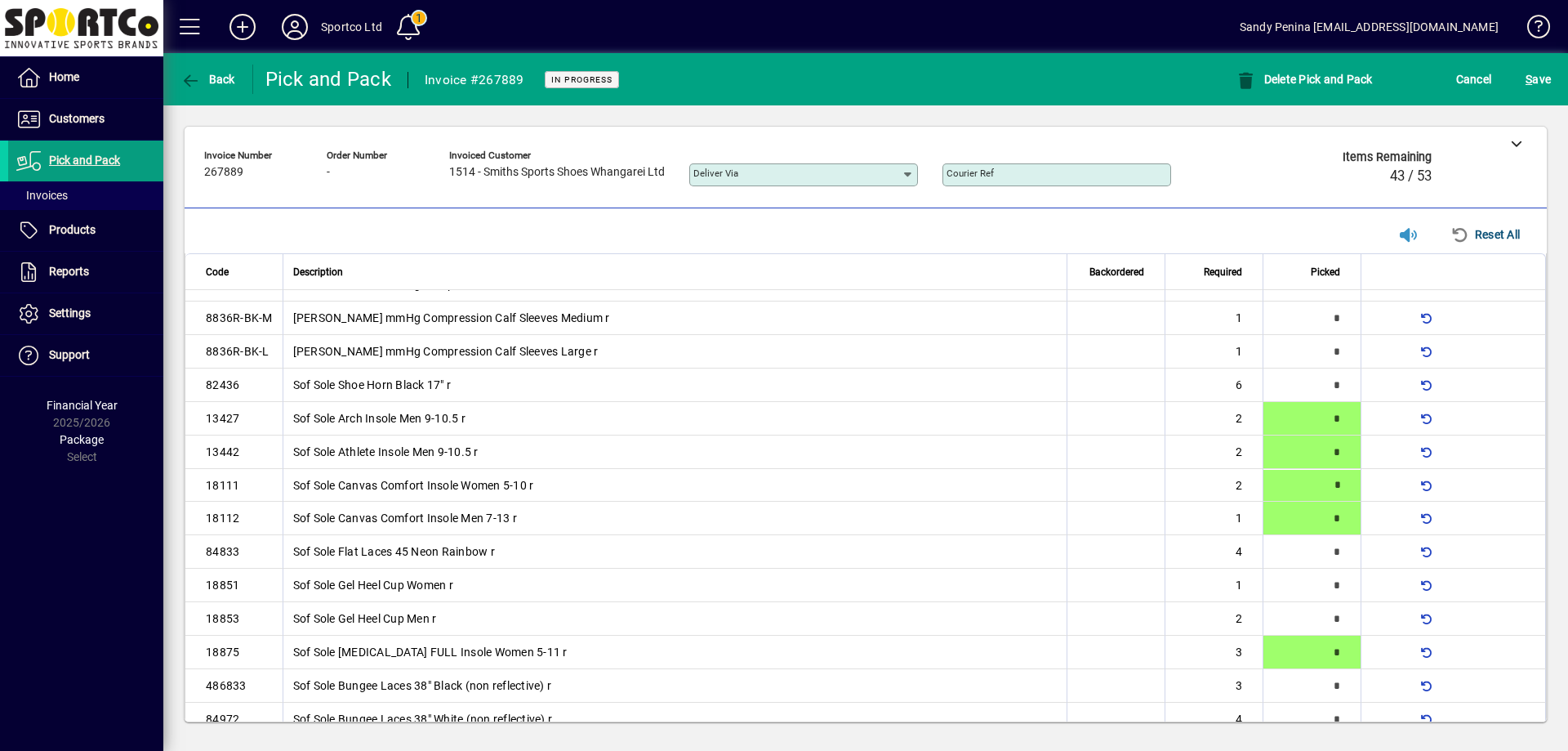
type input "*"
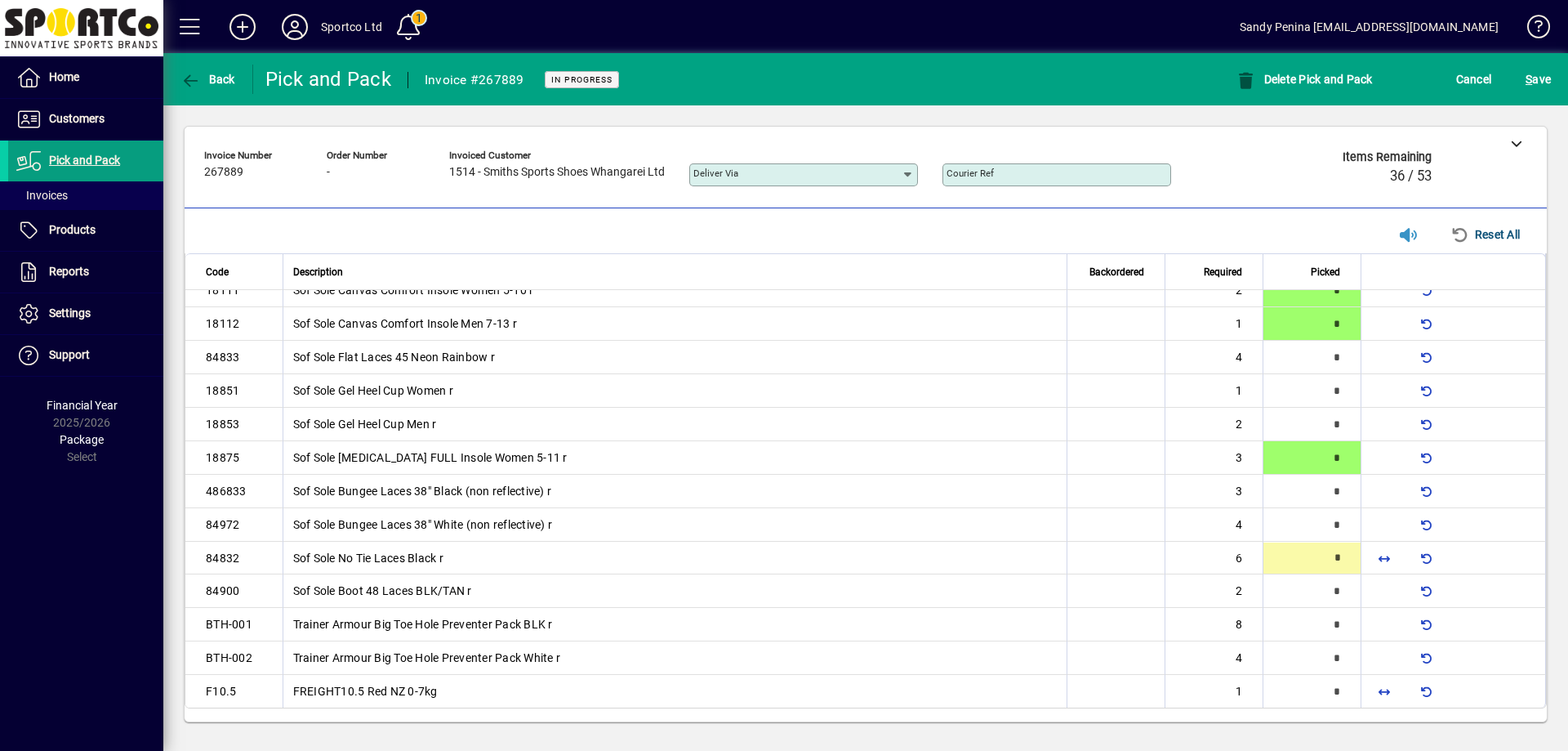
type input "*"
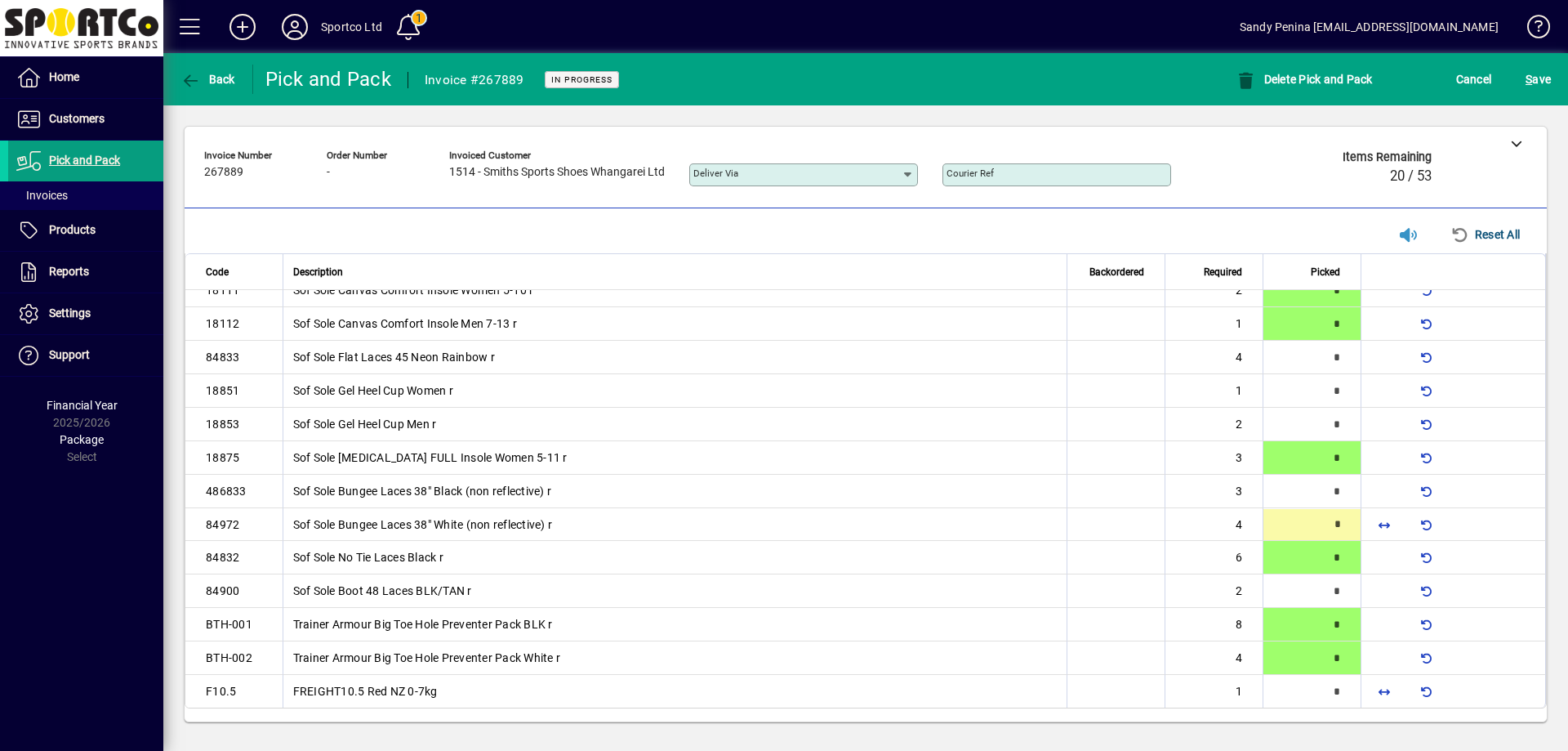
type input "*"
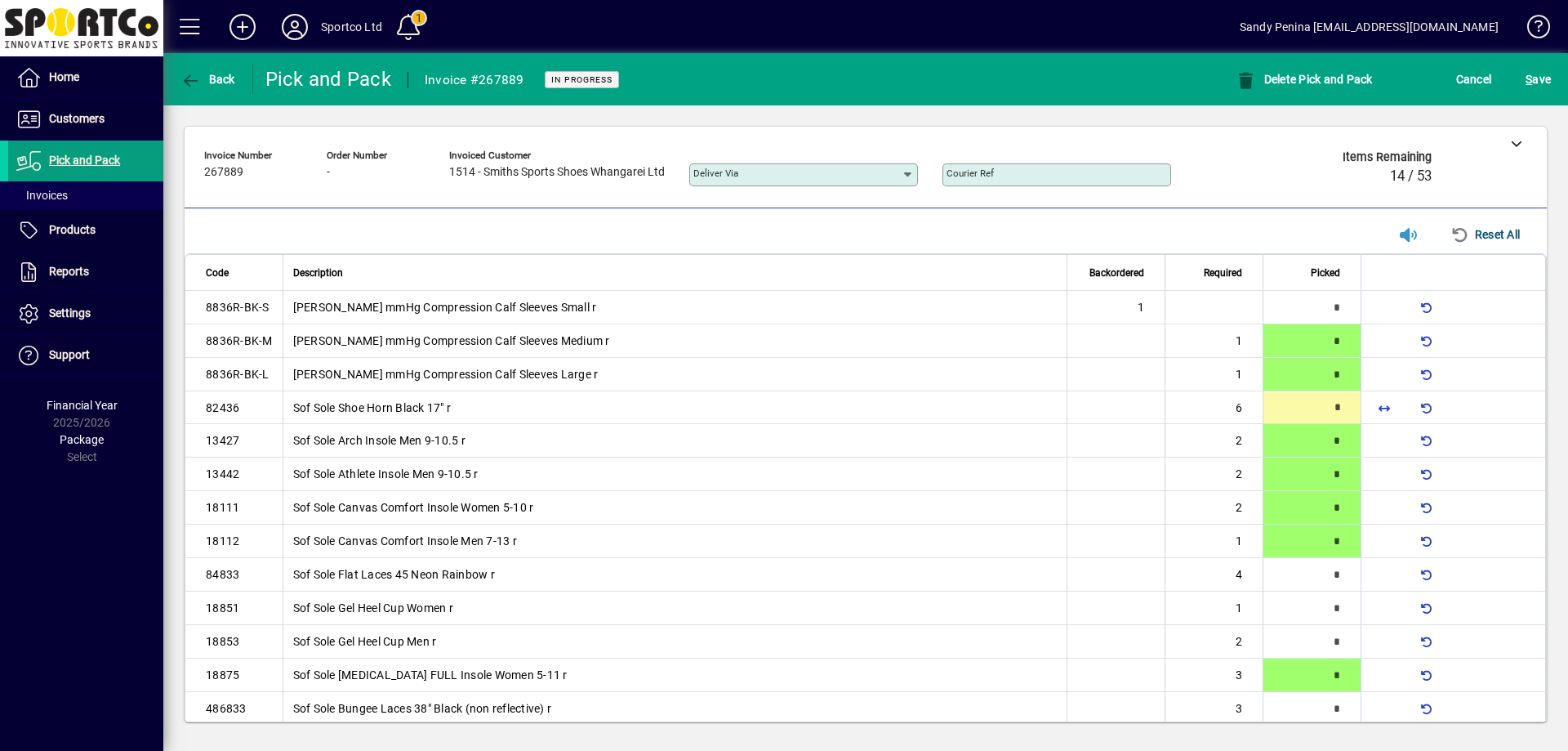
type input "*"
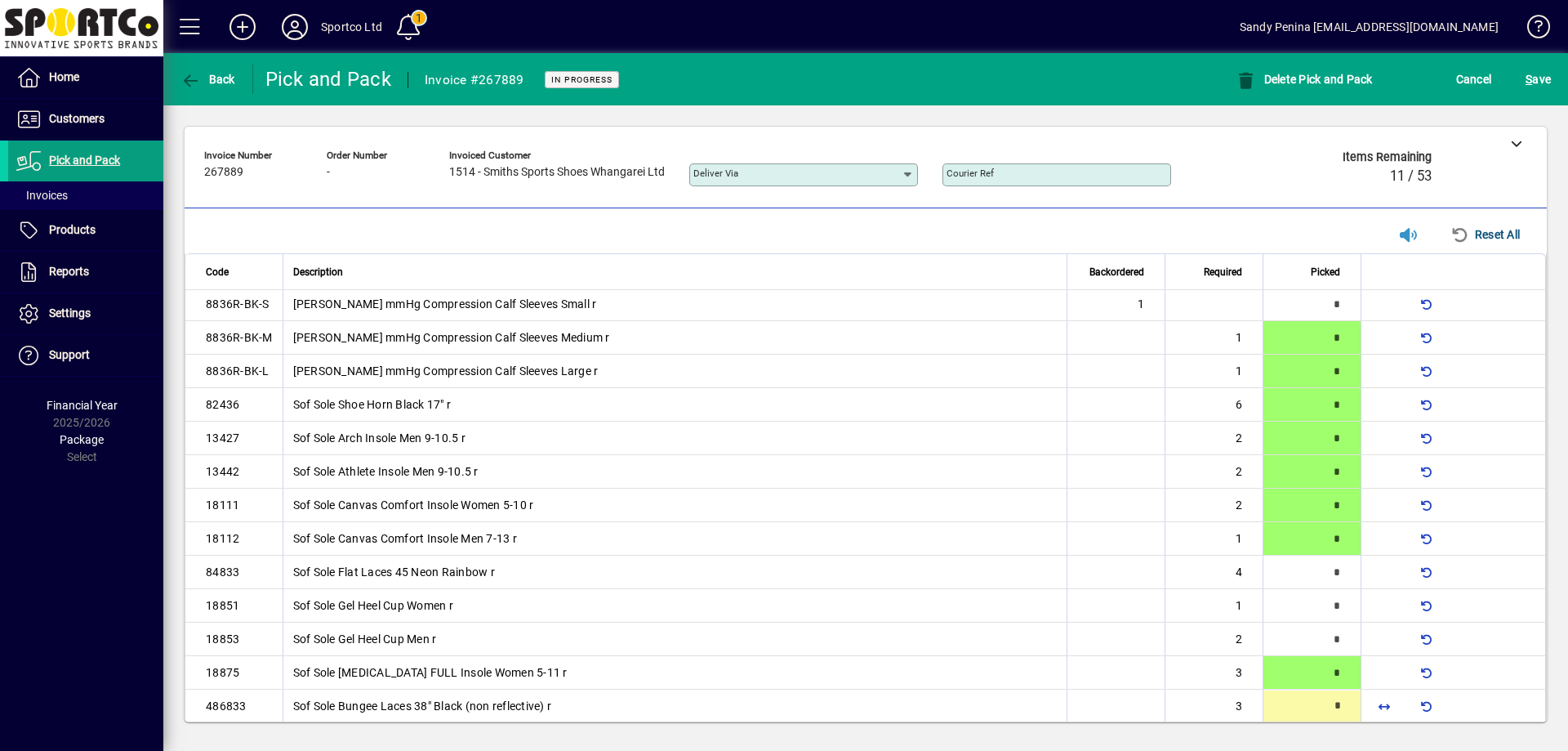
type input "*"
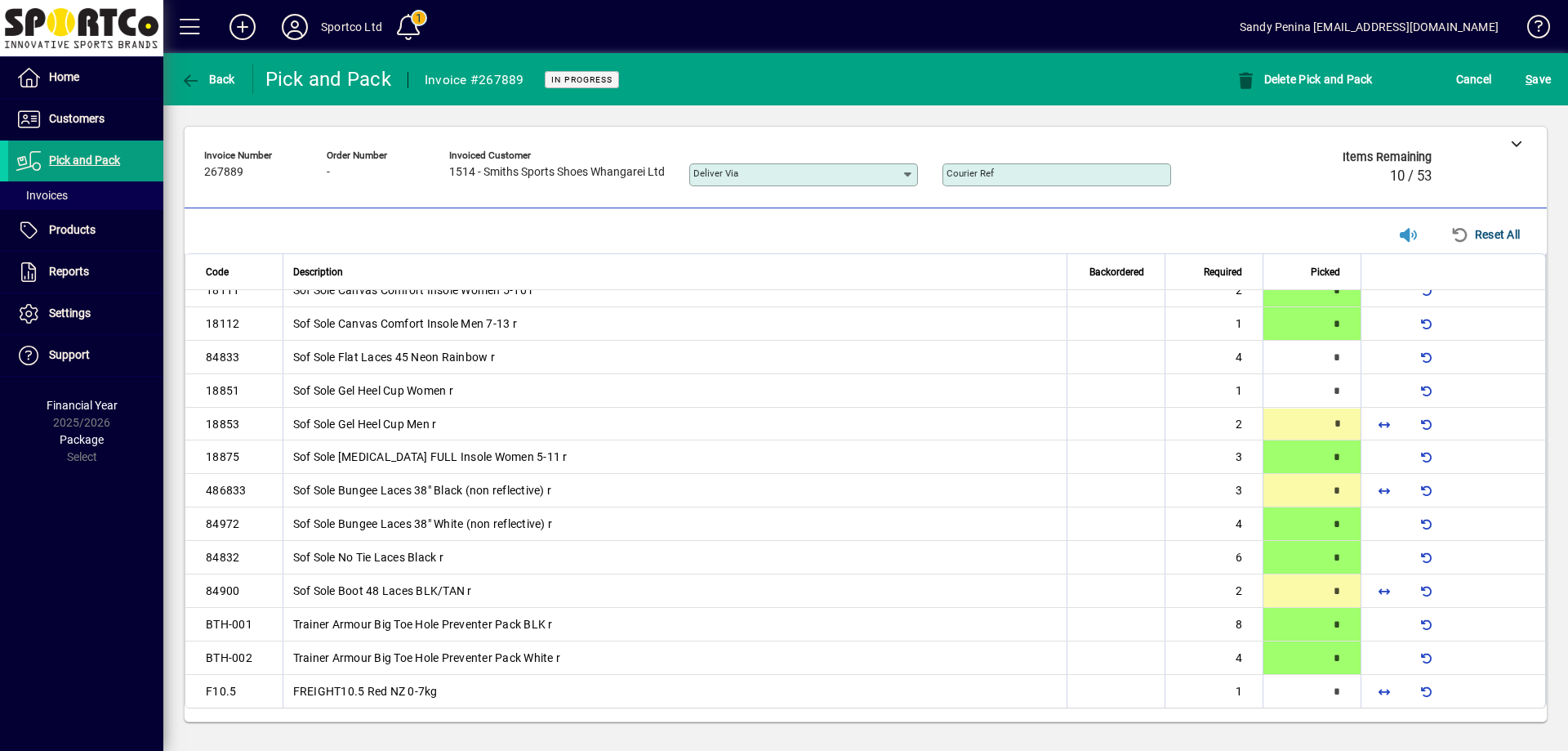
type input "*"
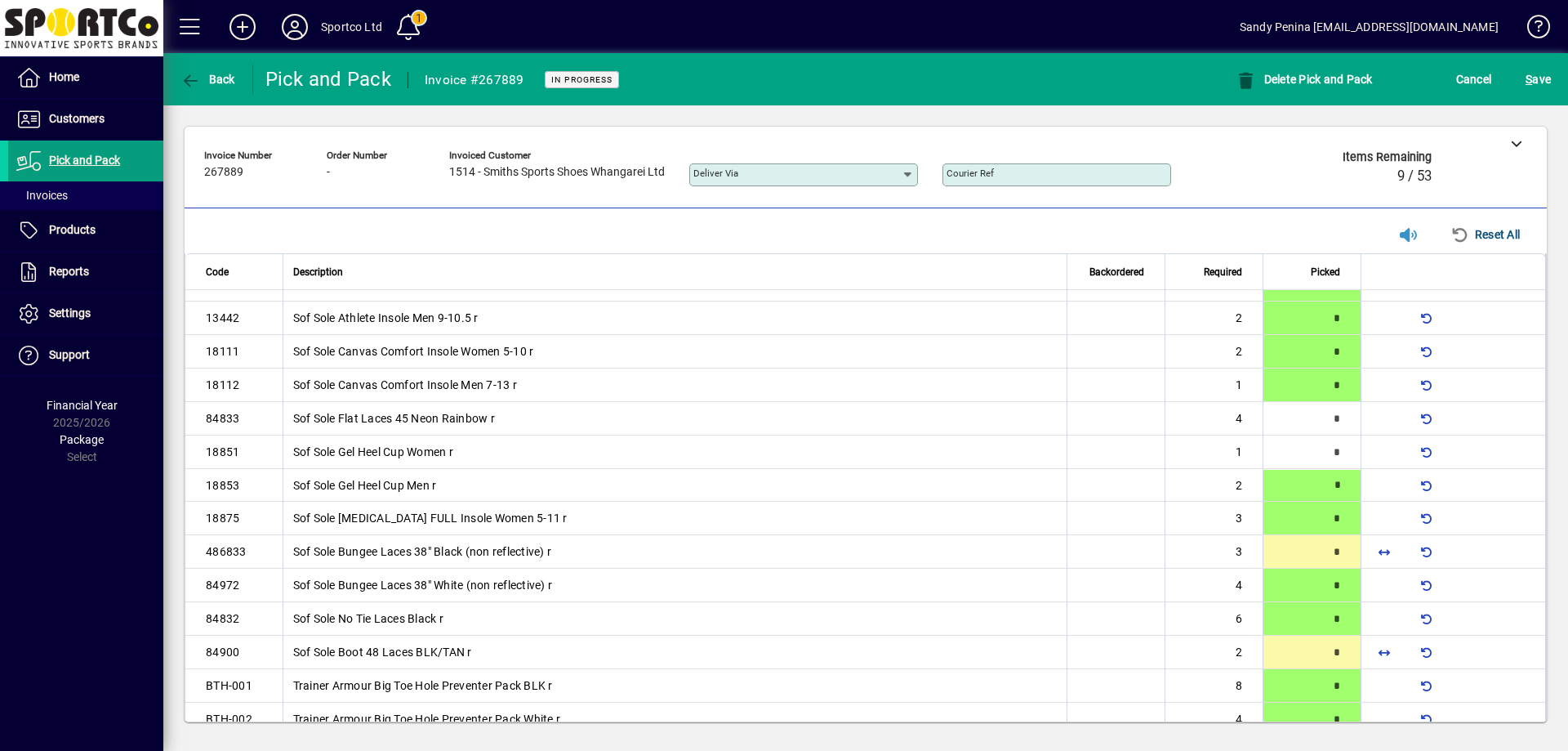
type input "*"
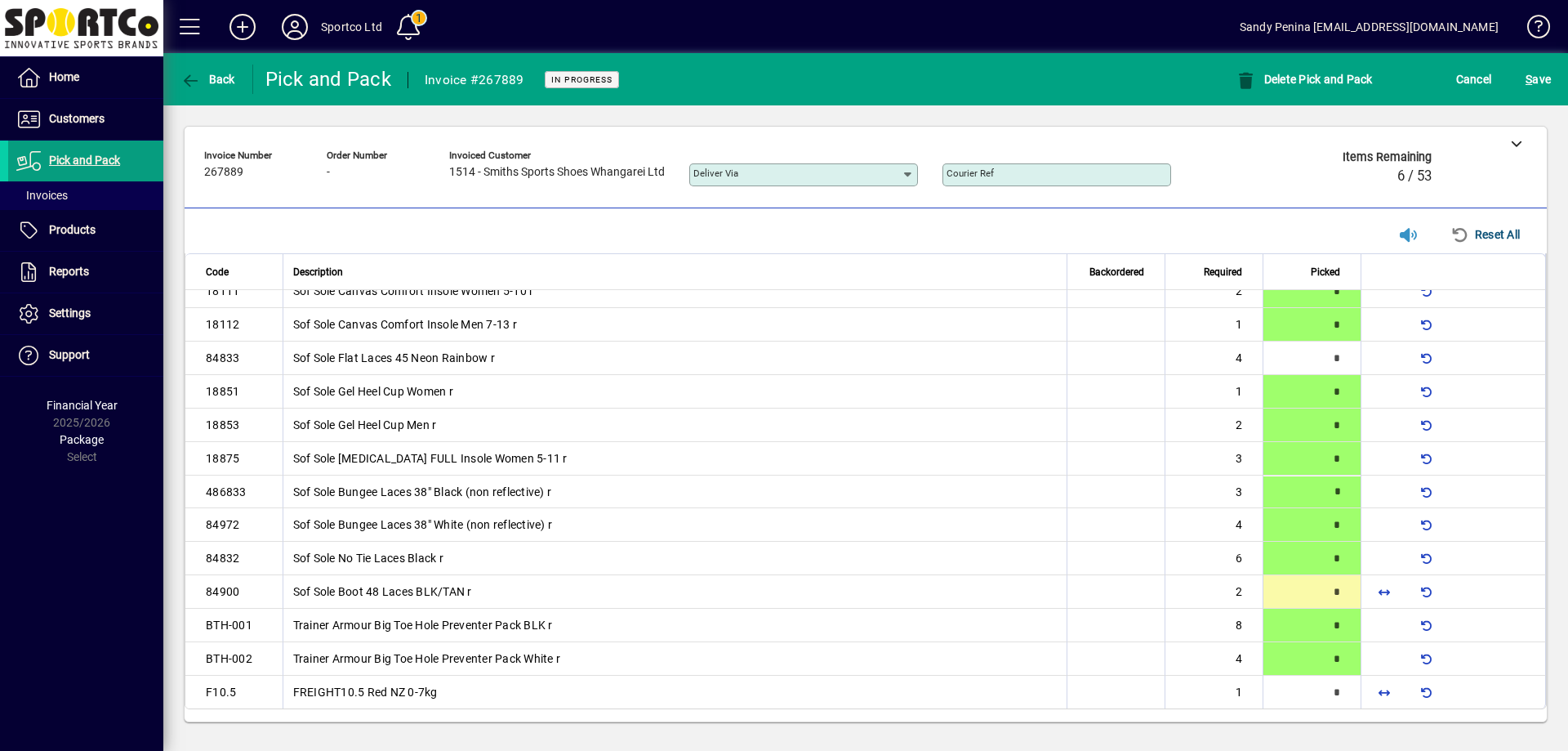
scroll to position [218, 0]
type input "*"
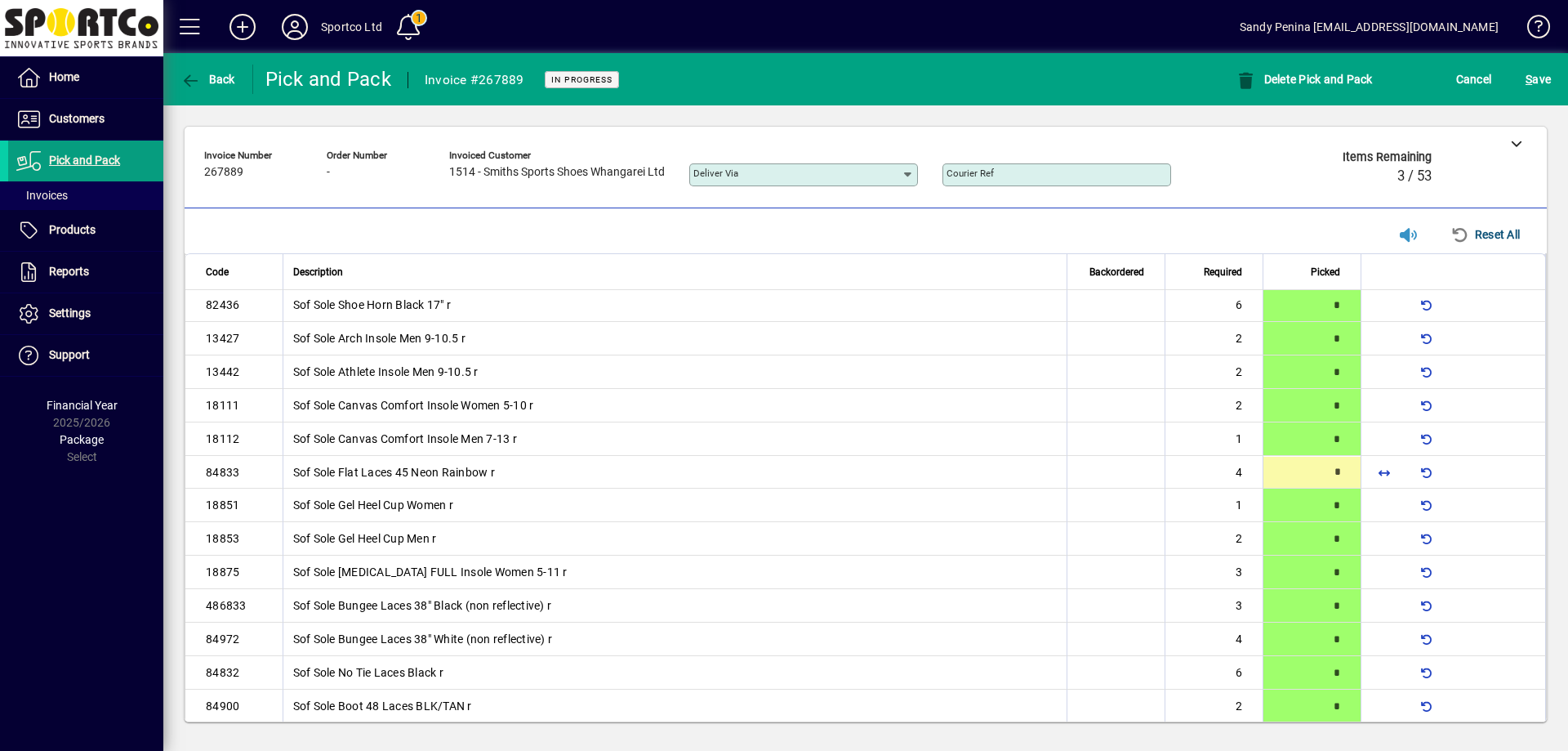
scroll to position [90, 0]
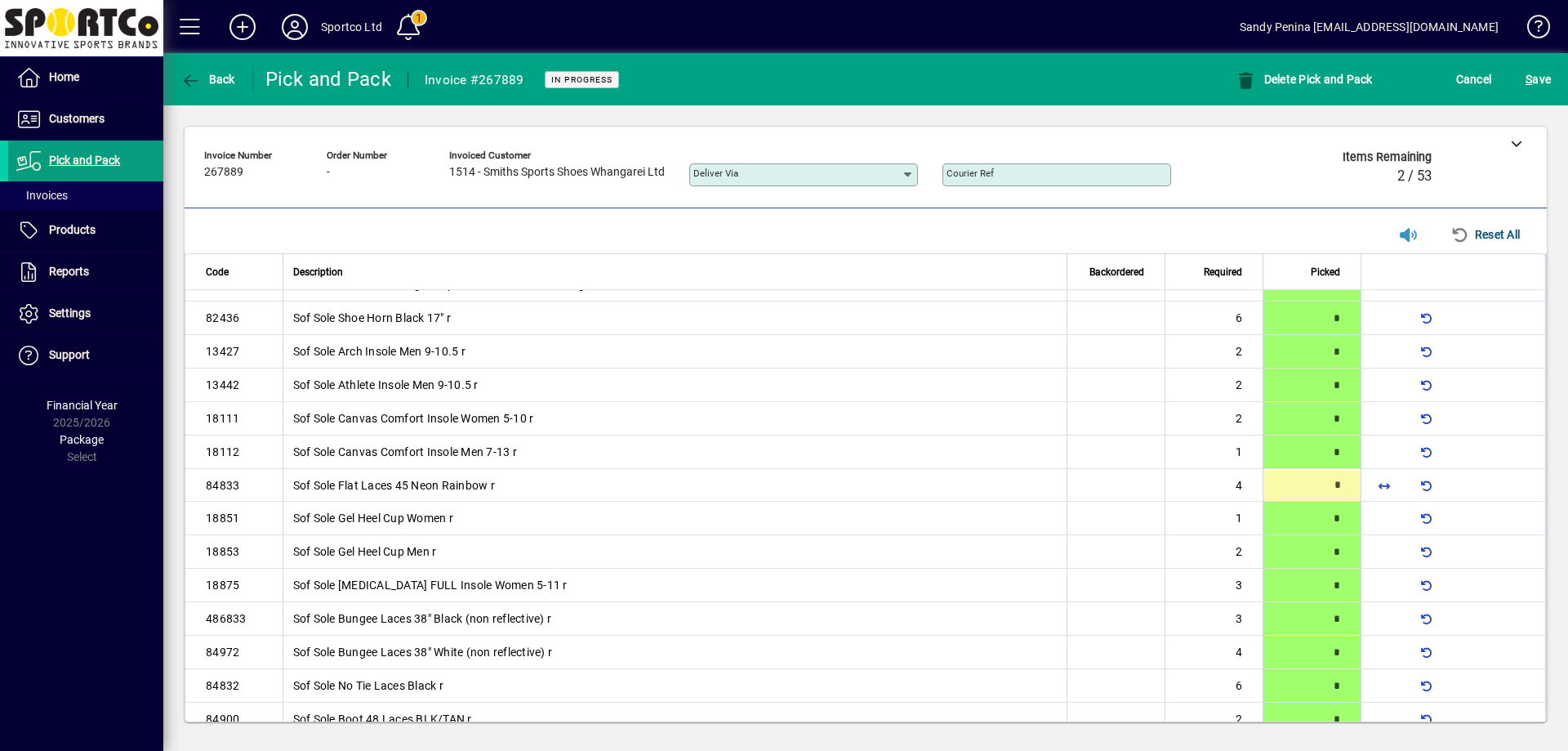
type input "*"
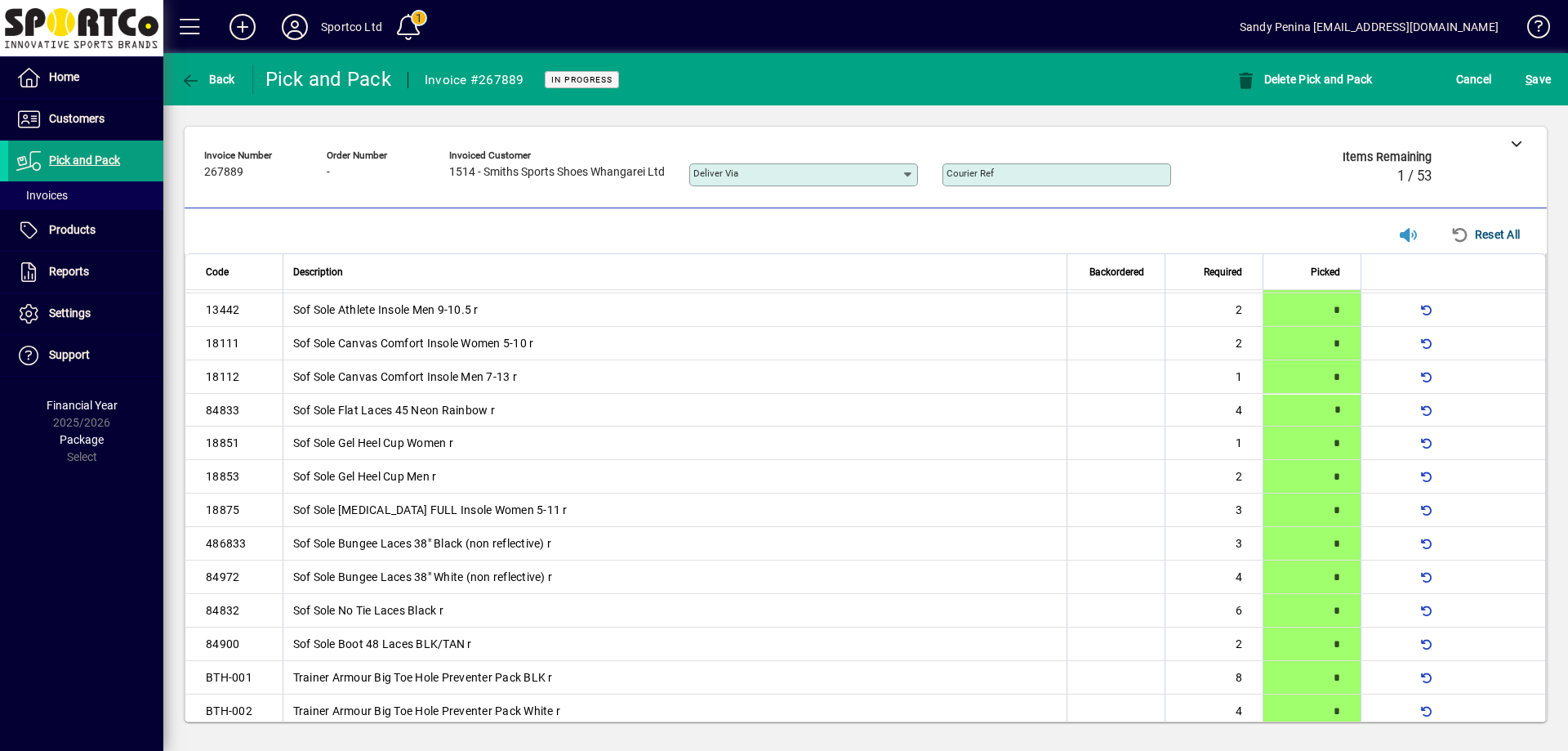
scroll to position [218, 0]
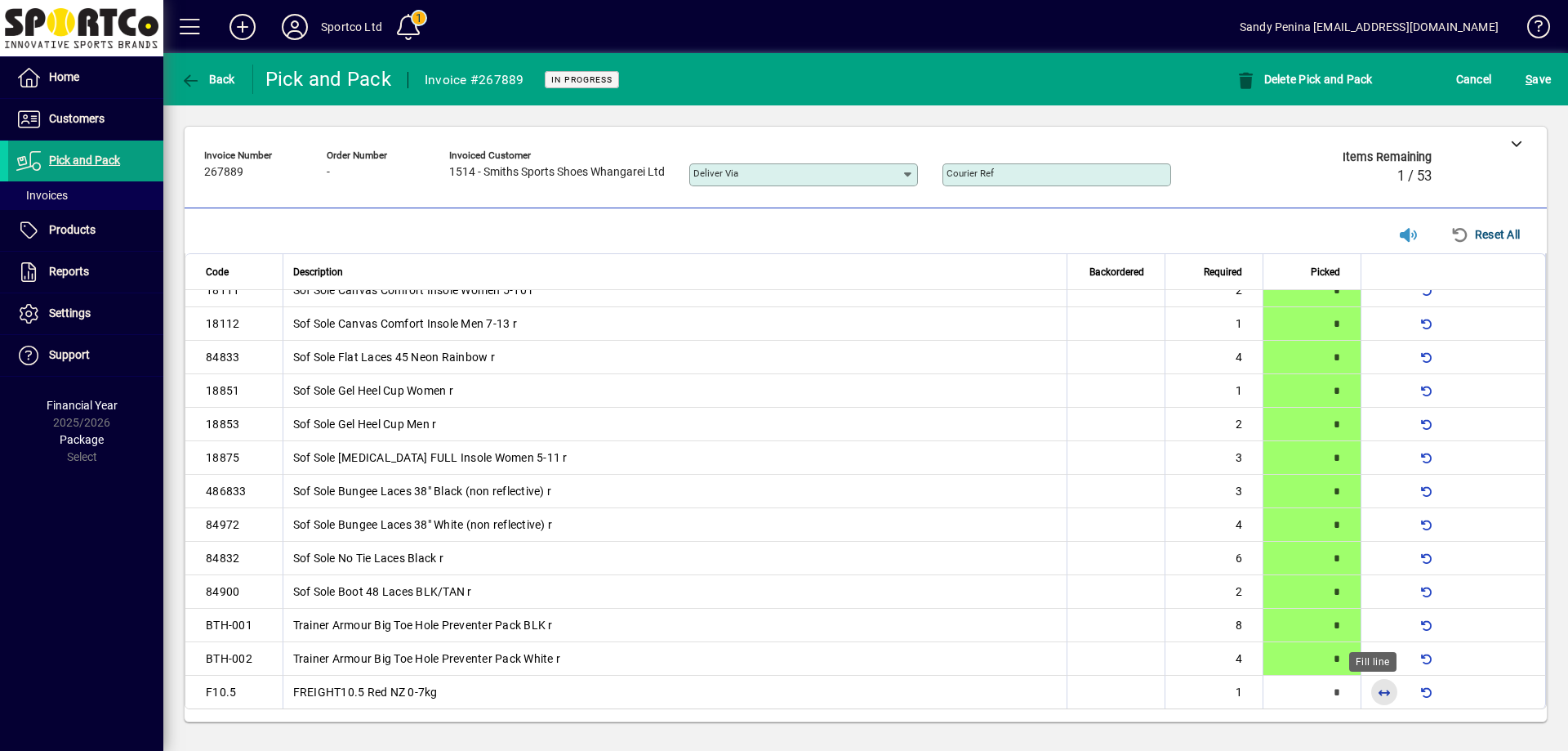
click at [1367, 690] on span "button" at bounding box center [1384, 691] width 39 height 39
type input "*"
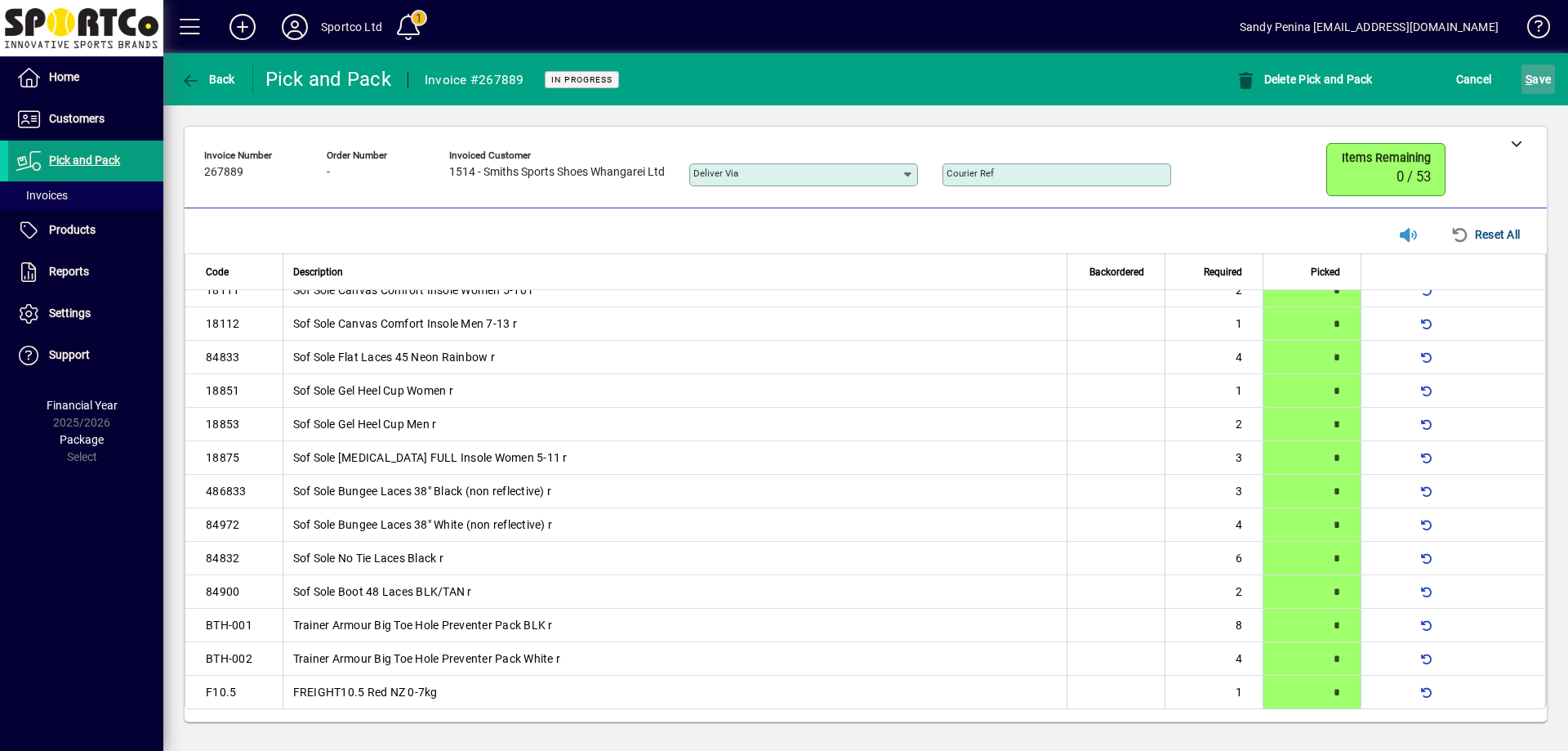
click at [1525, 92] on span "submit" at bounding box center [1539, 79] width 34 height 39
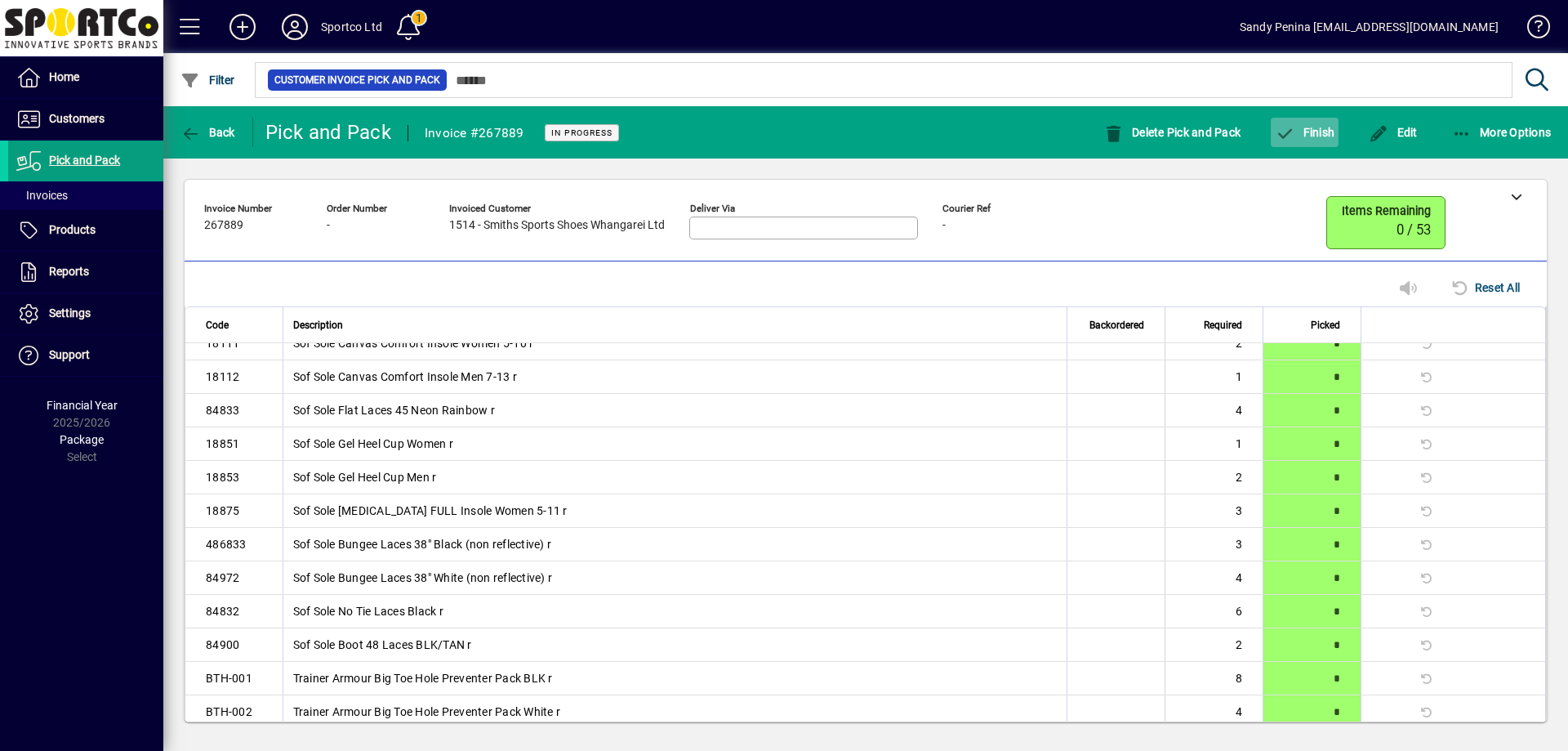
click at [1287, 126] on button "Finish" at bounding box center [1305, 132] width 68 height 29
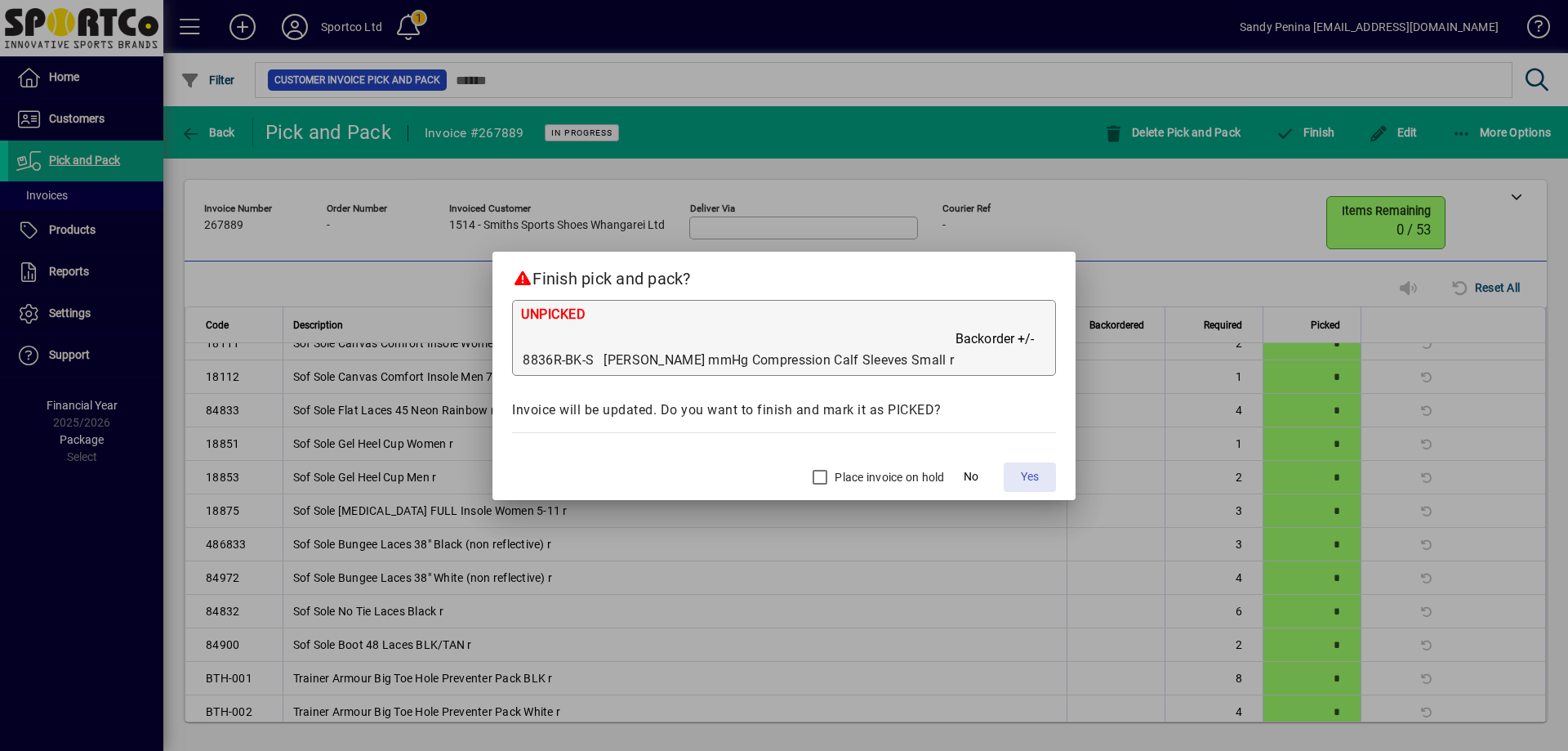
click at [1021, 485] on span "Yes" at bounding box center [1030, 477] width 18 height 17
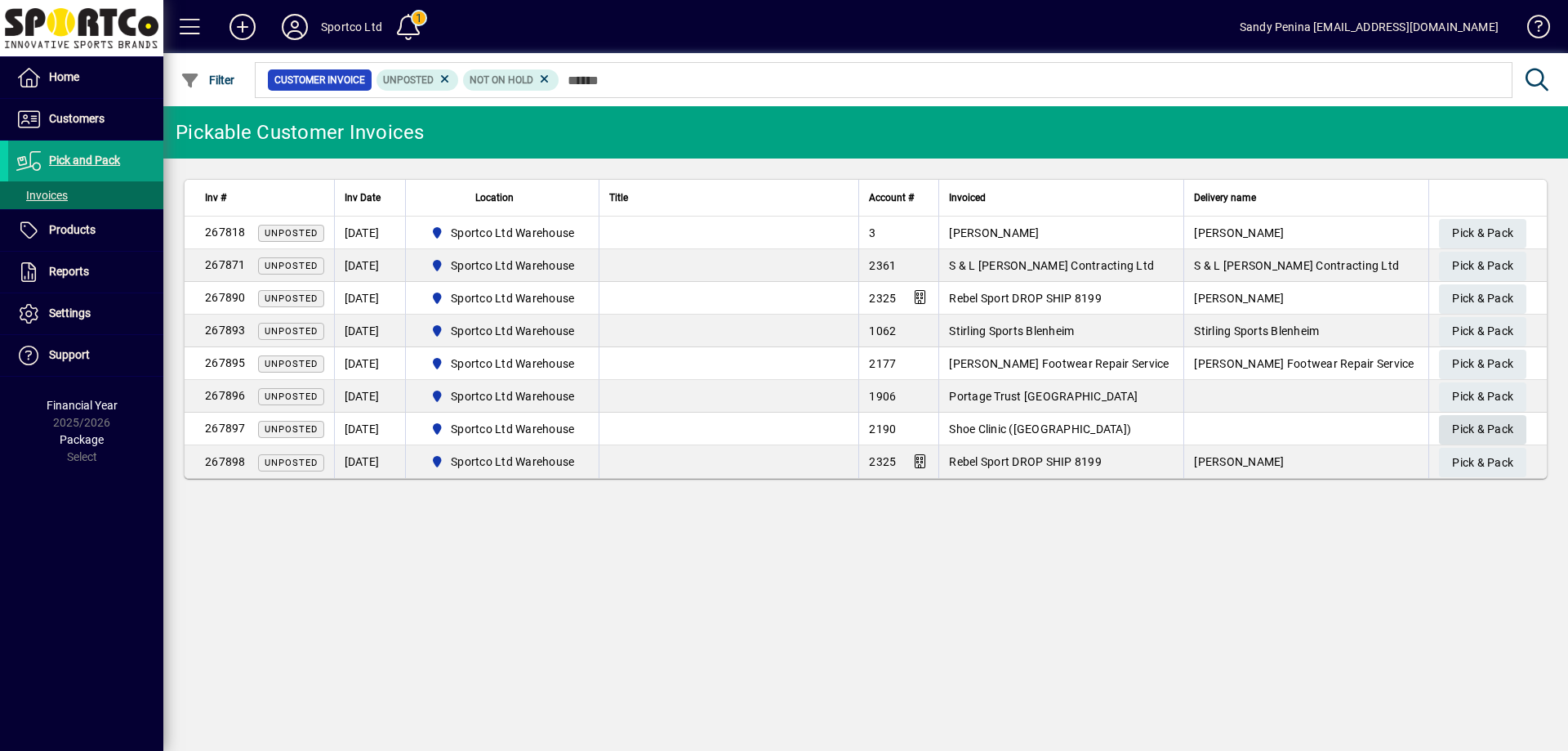
click at [1448, 433] on span "button" at bounding box center [1483, 429] width 88 height 39
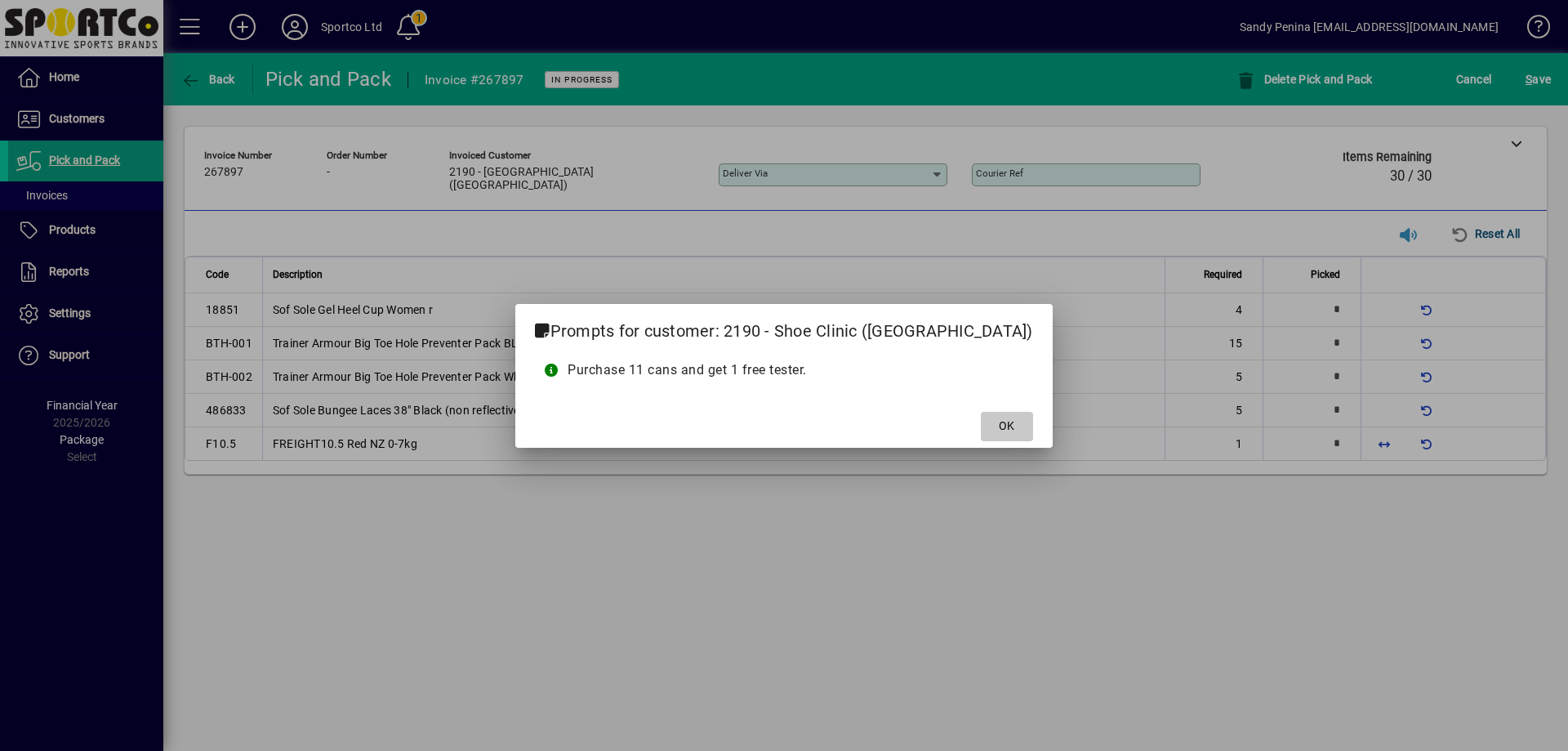
click at [984, 427] on span at bounding box center [1007, 426] width 52 height 39
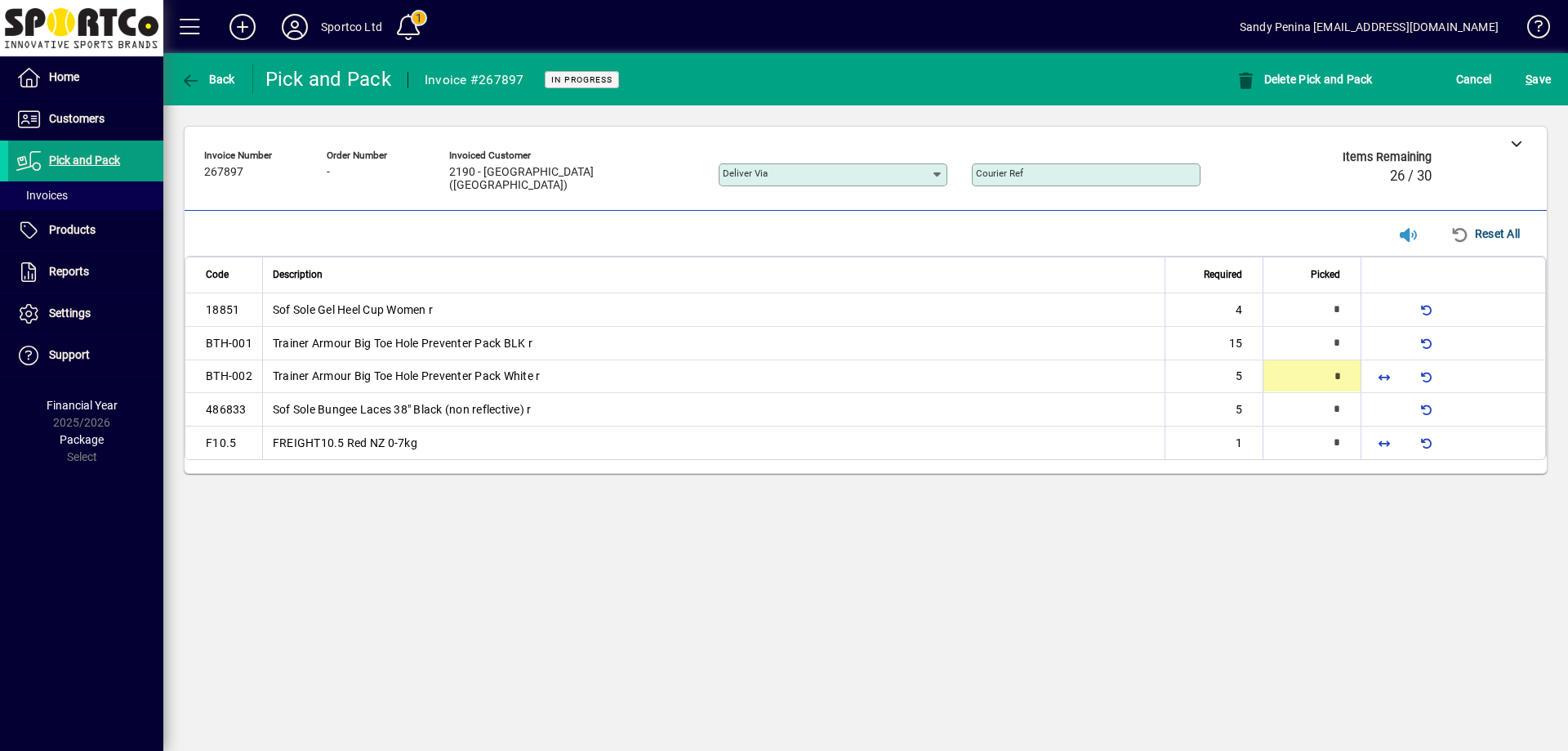
type input "*"
type input "**"
type input "*"
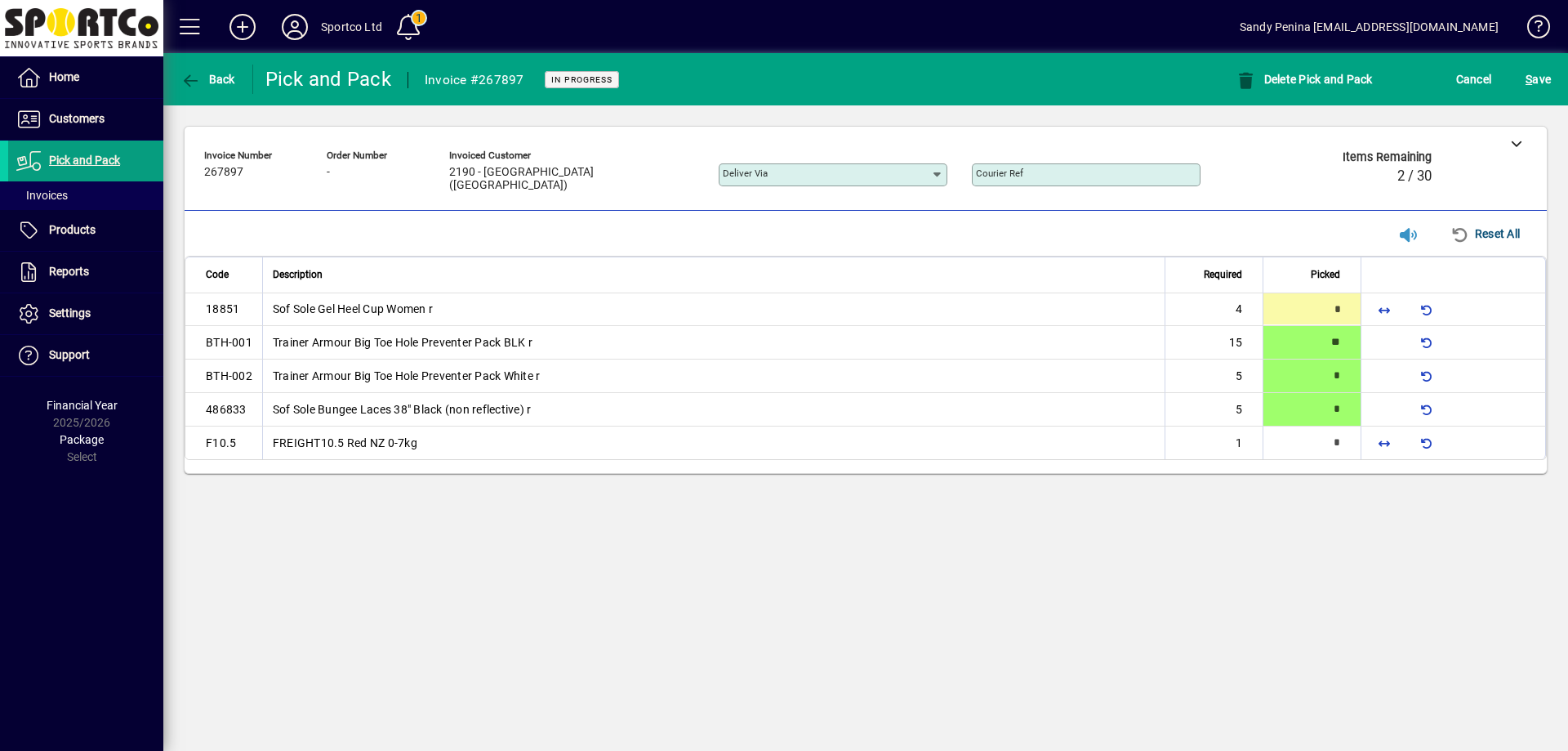
type input "*"
click at [1378, 451] on span "button" at bounding box center [1384, 442] width 39 height 39
type input "*"
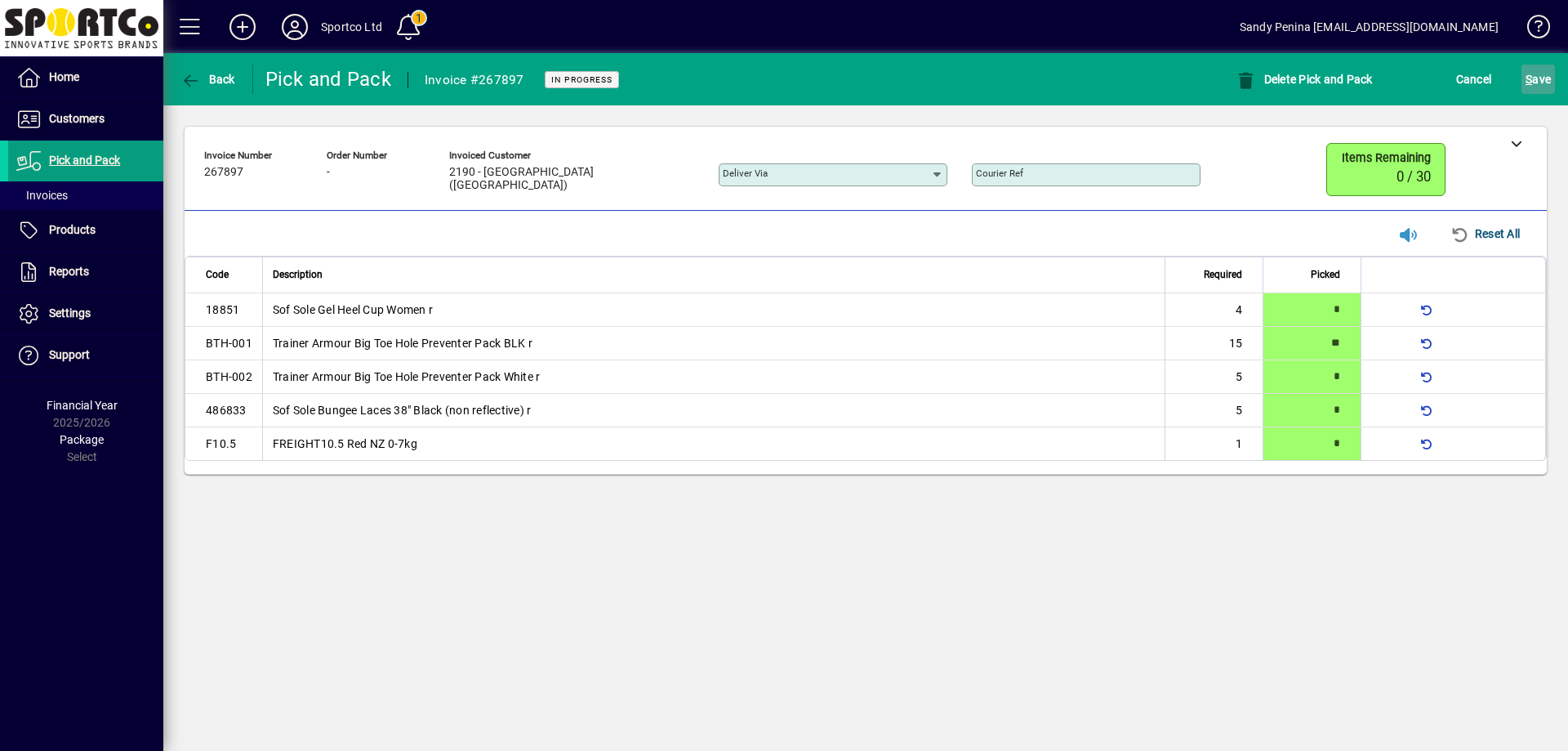
click at [1548, 84] on span "S ave" at bounding box center [1538, 79] width 25 height 26
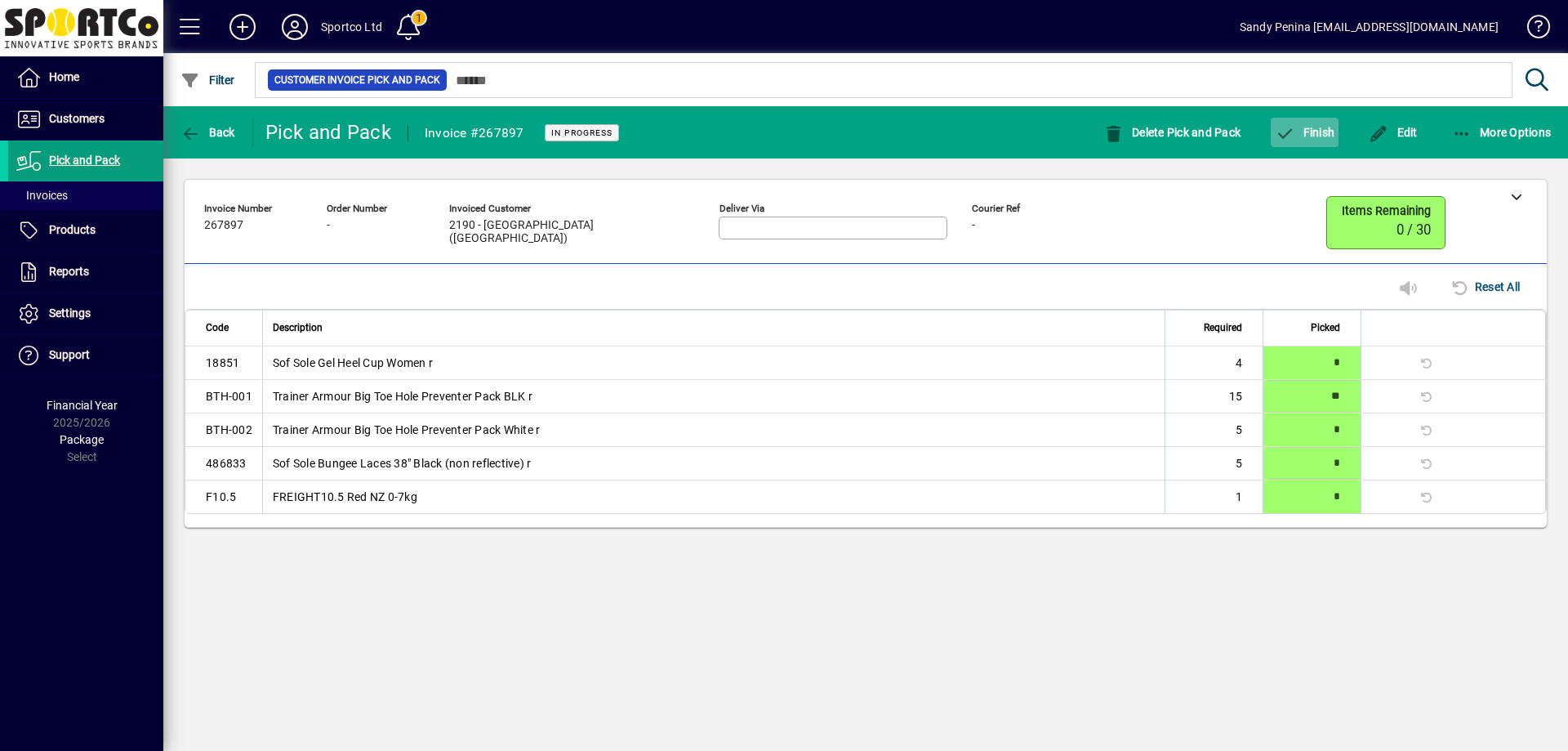
click at [1315, 140] on span "button" at bounding box center [1305, 132] width 68 height 39
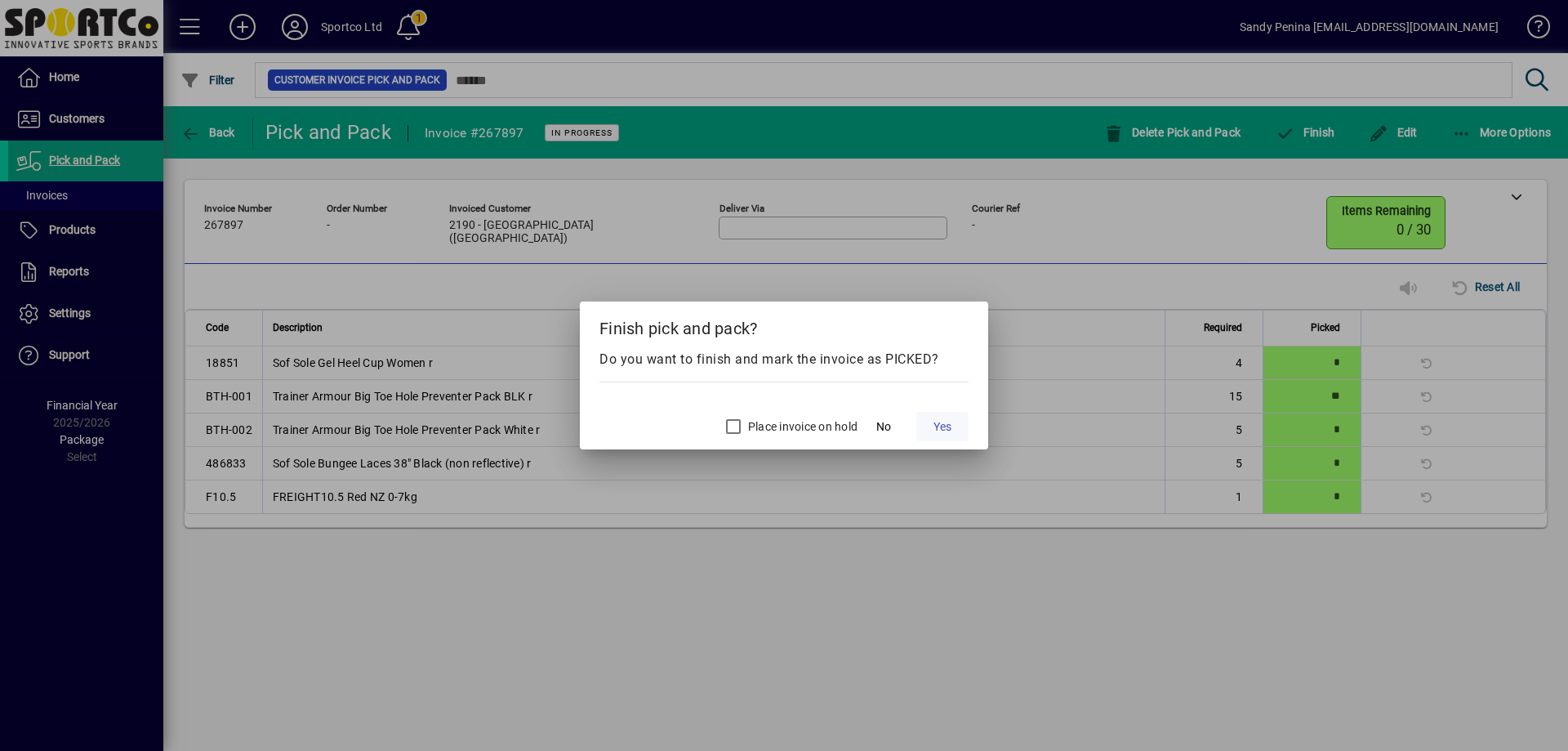
click at [959, 434] on span at bounding box center [942, 426] width 52 height 39
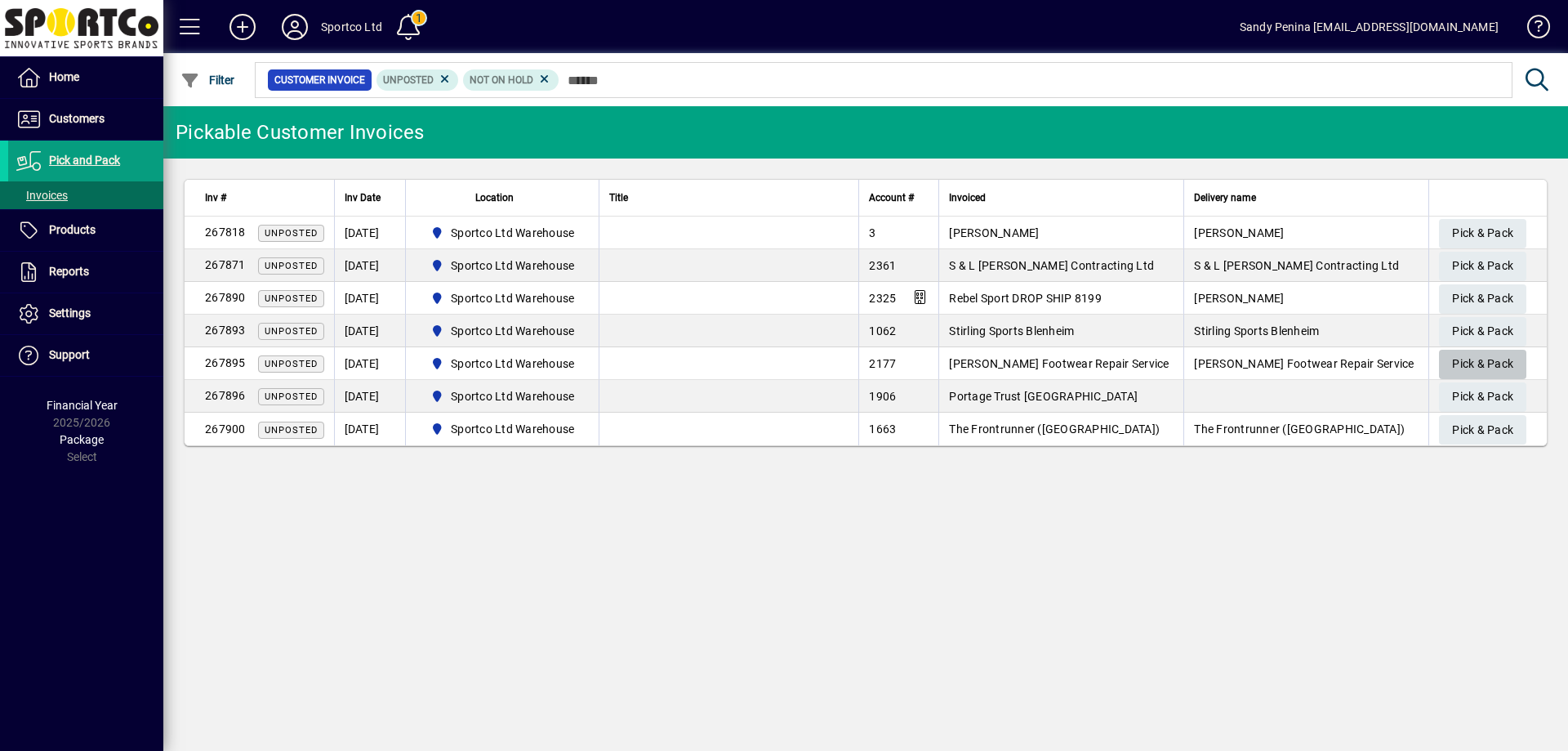
click at [1507, 361] on span "Pick & Pack" at bounding box center [1482, 364] width 61 height 27
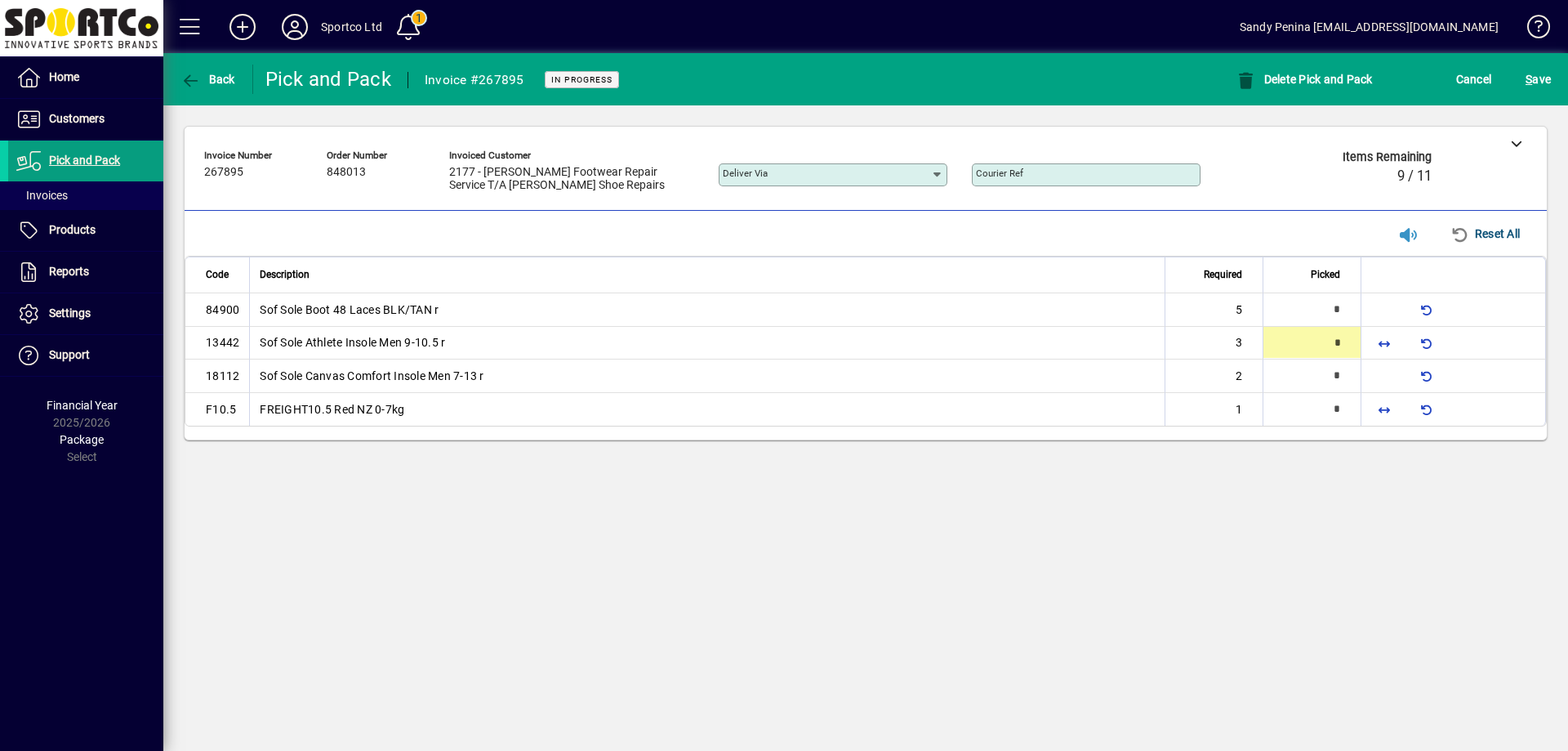
type input "*"
drag, startPoint x: 1390, startPoint y: 401, endPoint x: 1305, endPoint y: 443, distance: 94.8
click at [1390, 404] on span "button" at bounding box center [1384, 410] width 39 height 39
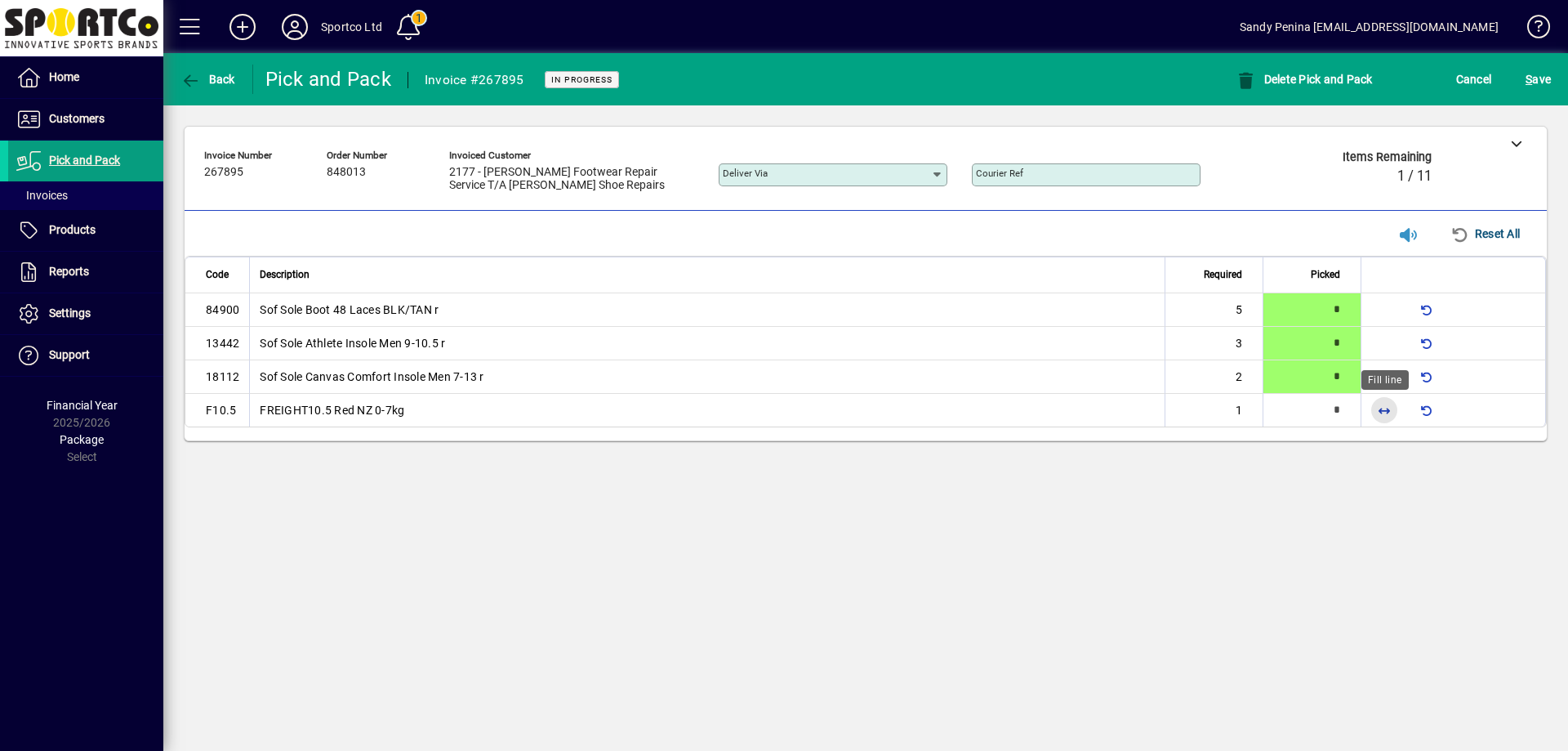
type input "*"
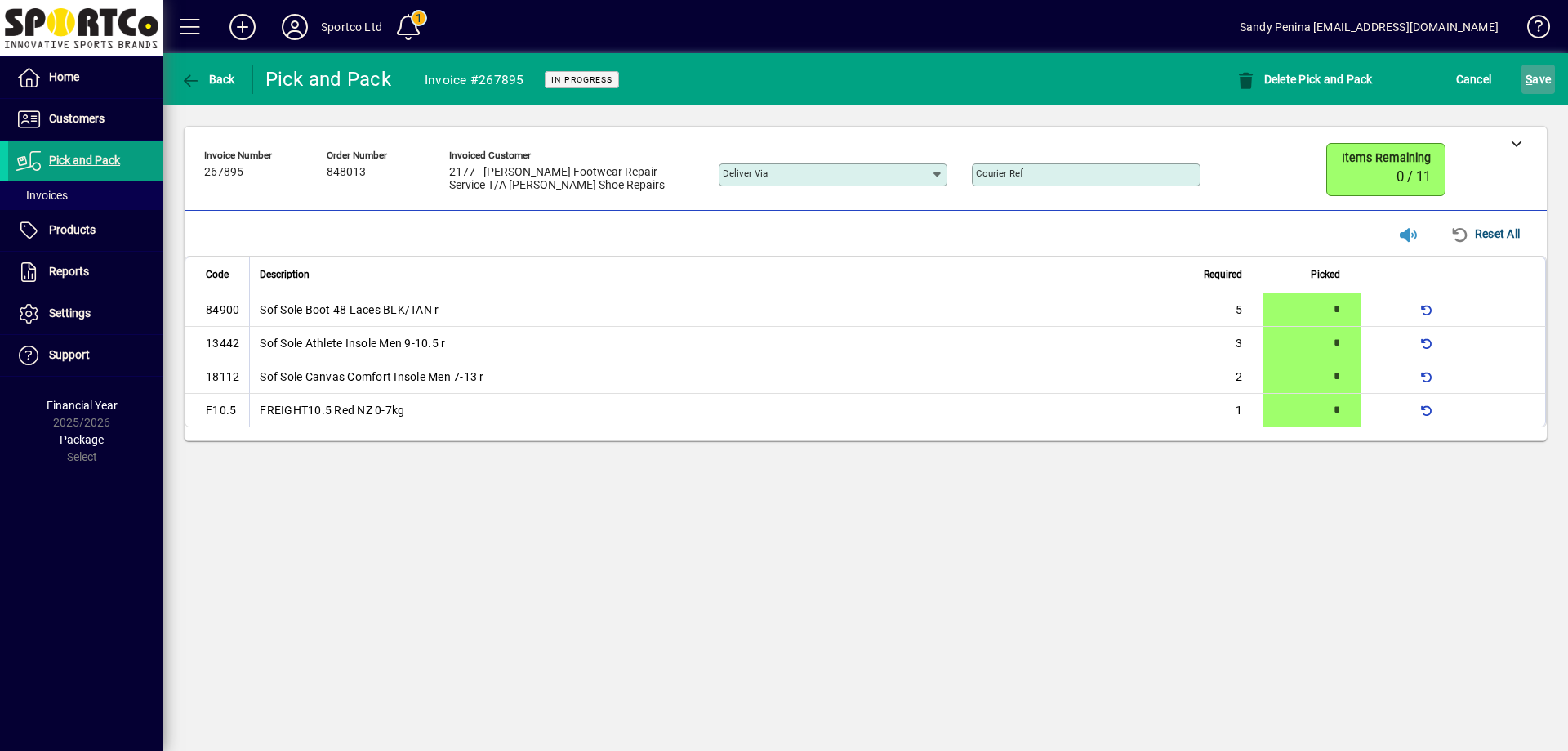
click at [1543, 82] on span "S ave" at bounding box center [1538, 79] width 25 height 26
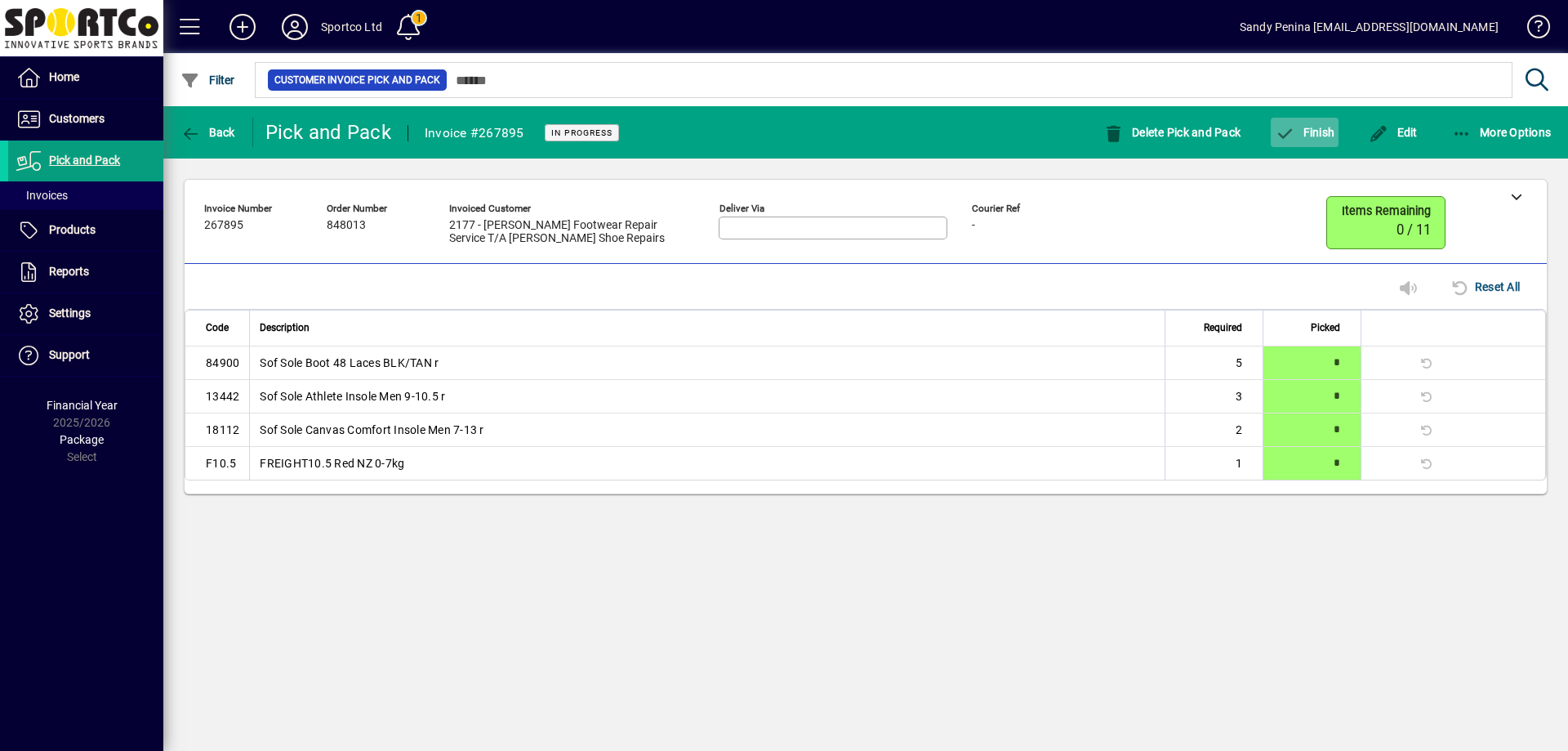
click at [1310, 129] on span "Finish" at bounding box center [1305, 132] width 60 height 13
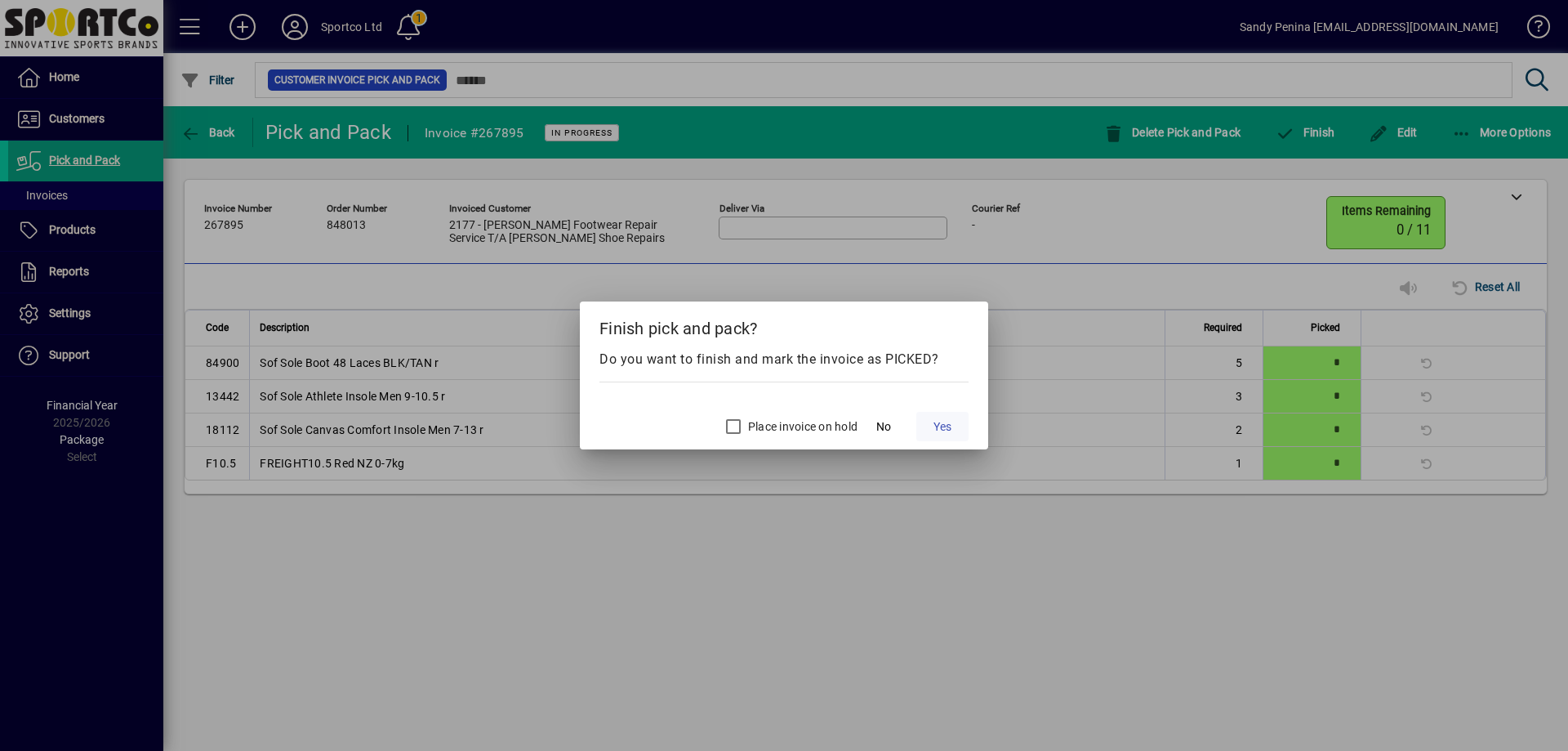
click at [939, 425] on span "Yes" at bounding box center [943, 427] width 18 height 17
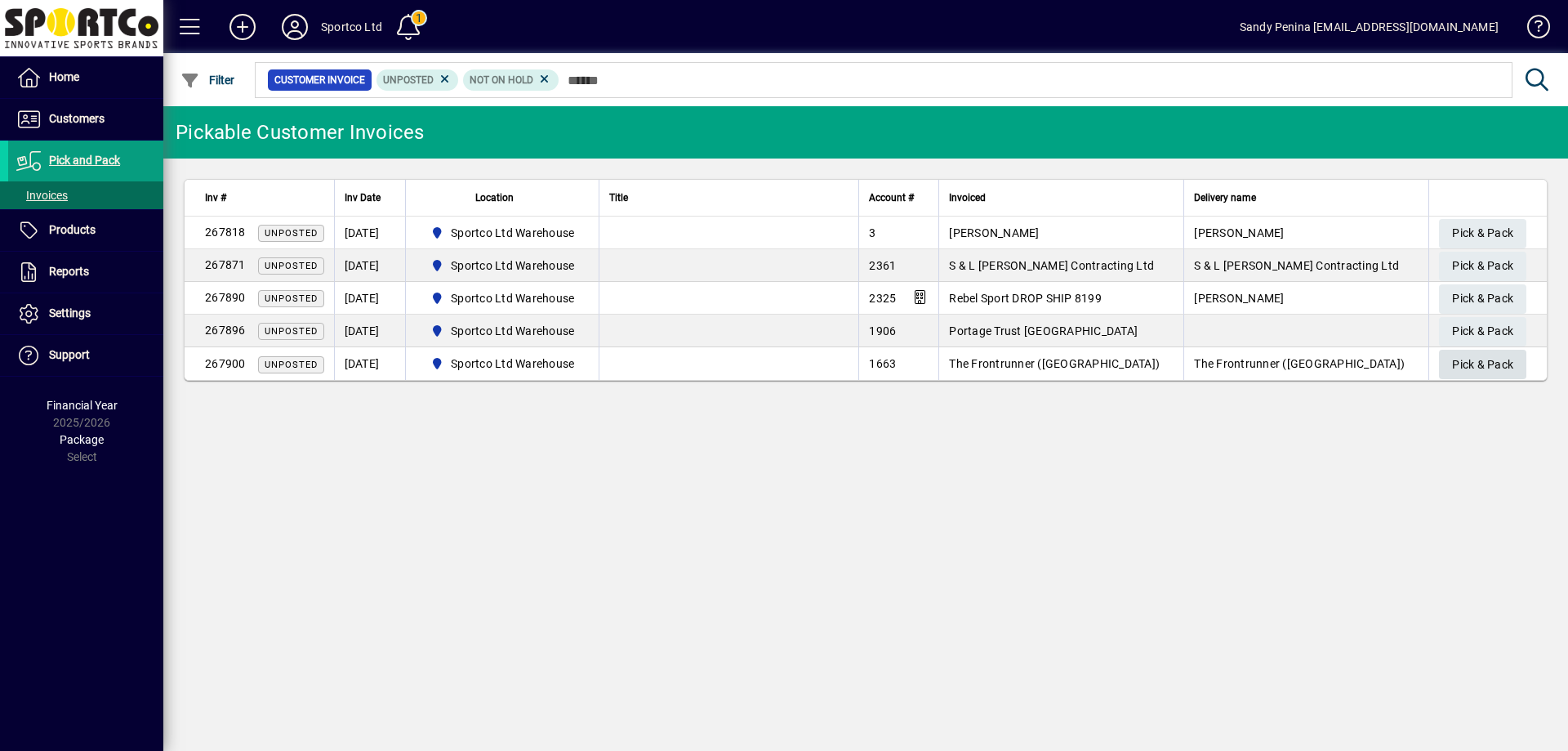
click at [1469, 355] on span "Pick & Pack" at bounding box center [1482, 364] width 61 height 27
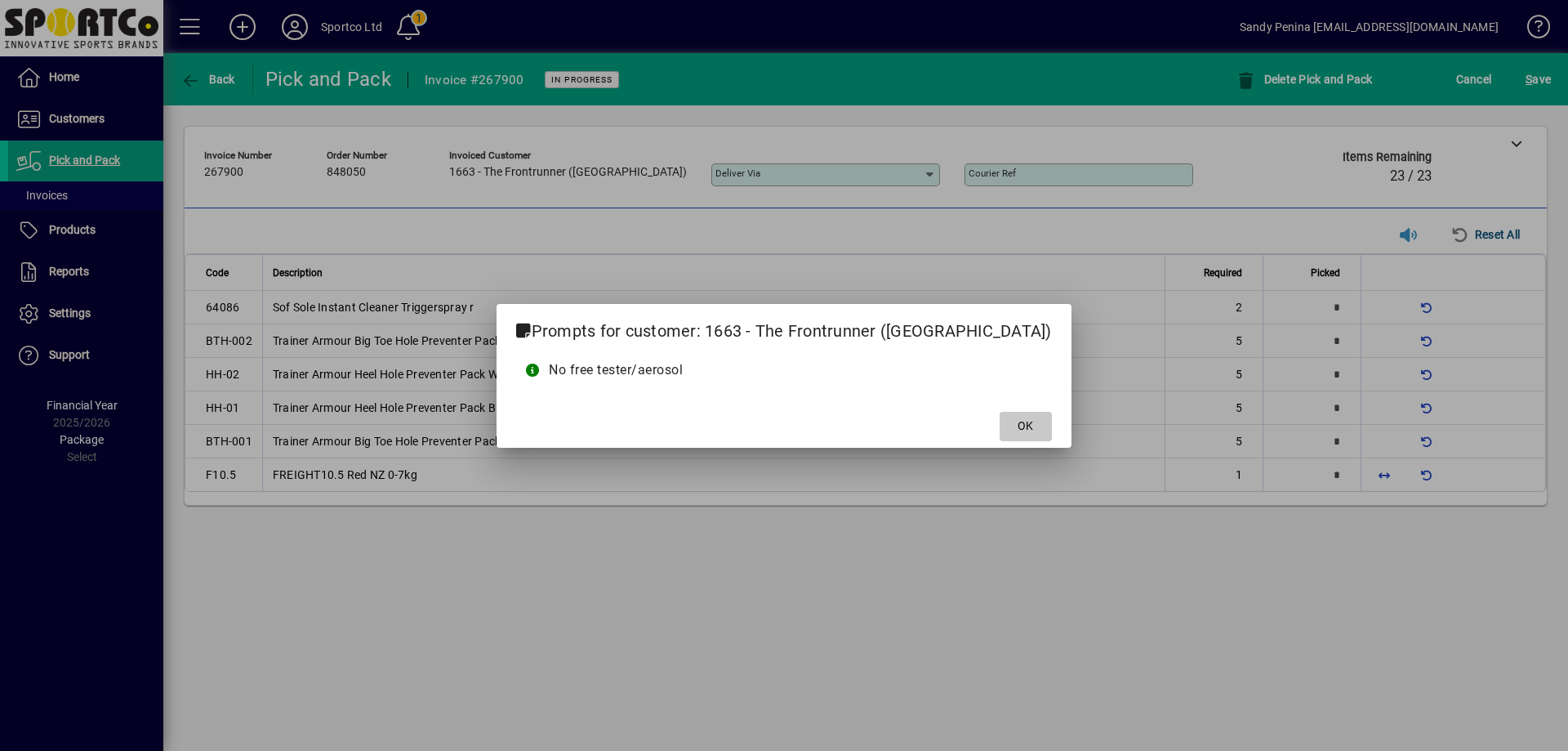
click at [1018, 421] on span "OK" at bounding box center [1026, 426] width 16 height 17
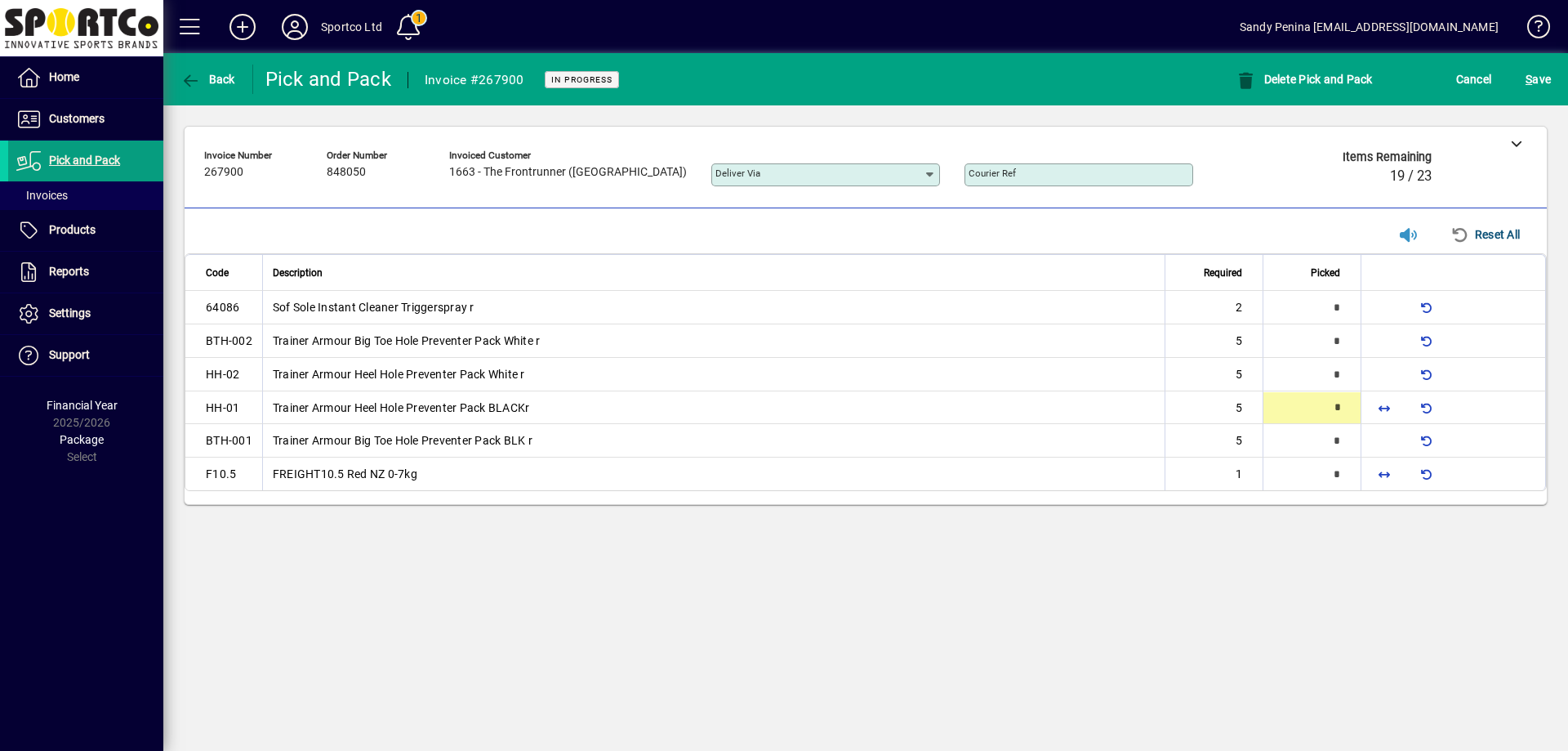
type input "*"
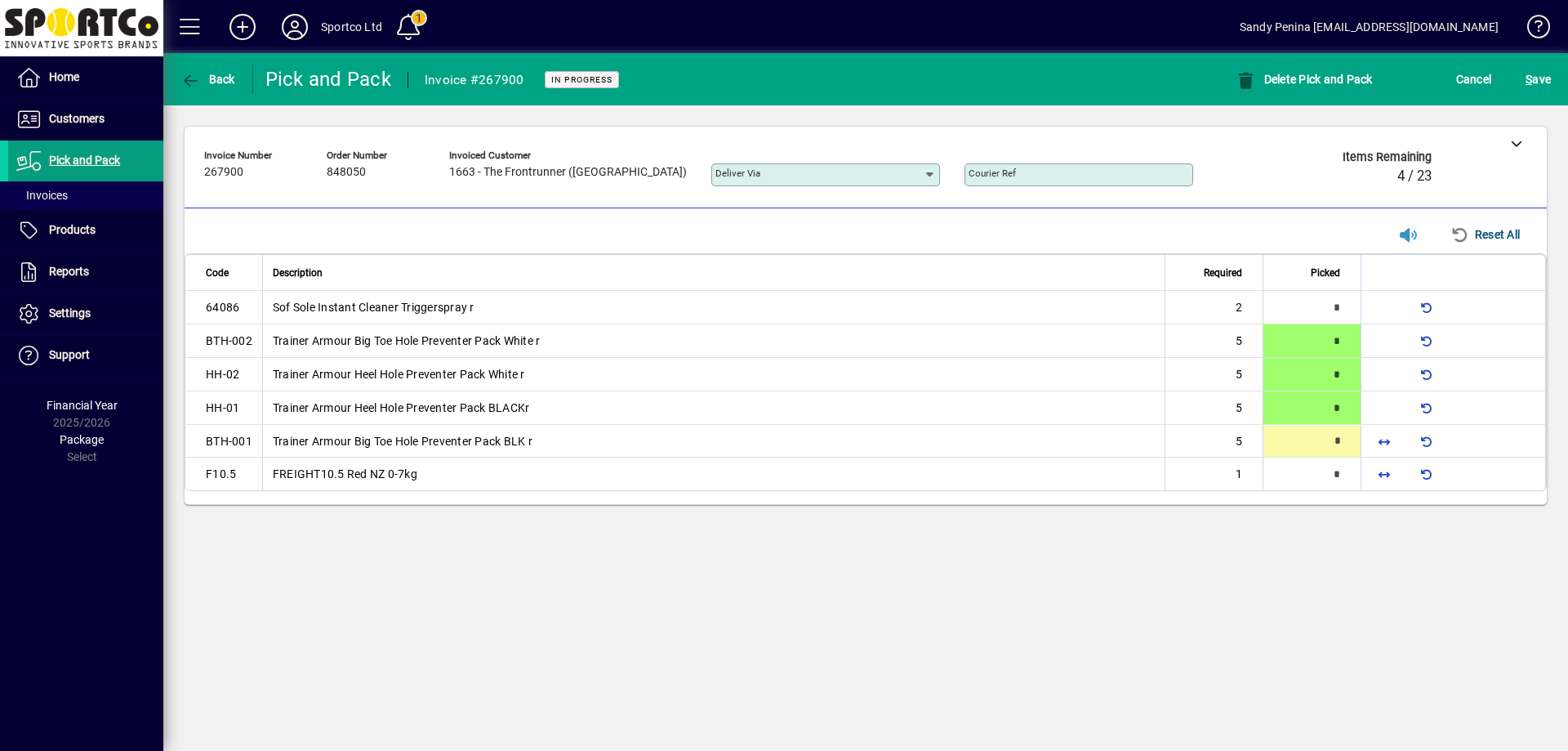
type input "*"
drag, startPoint x: 1397, startPoint y: 483, endPoint x: 1389, endPoint y: 485, distance: 8.2
click at [1391, 484] on span "button" at bounding box center [1384, 474] width 39 height 39
type input "*"
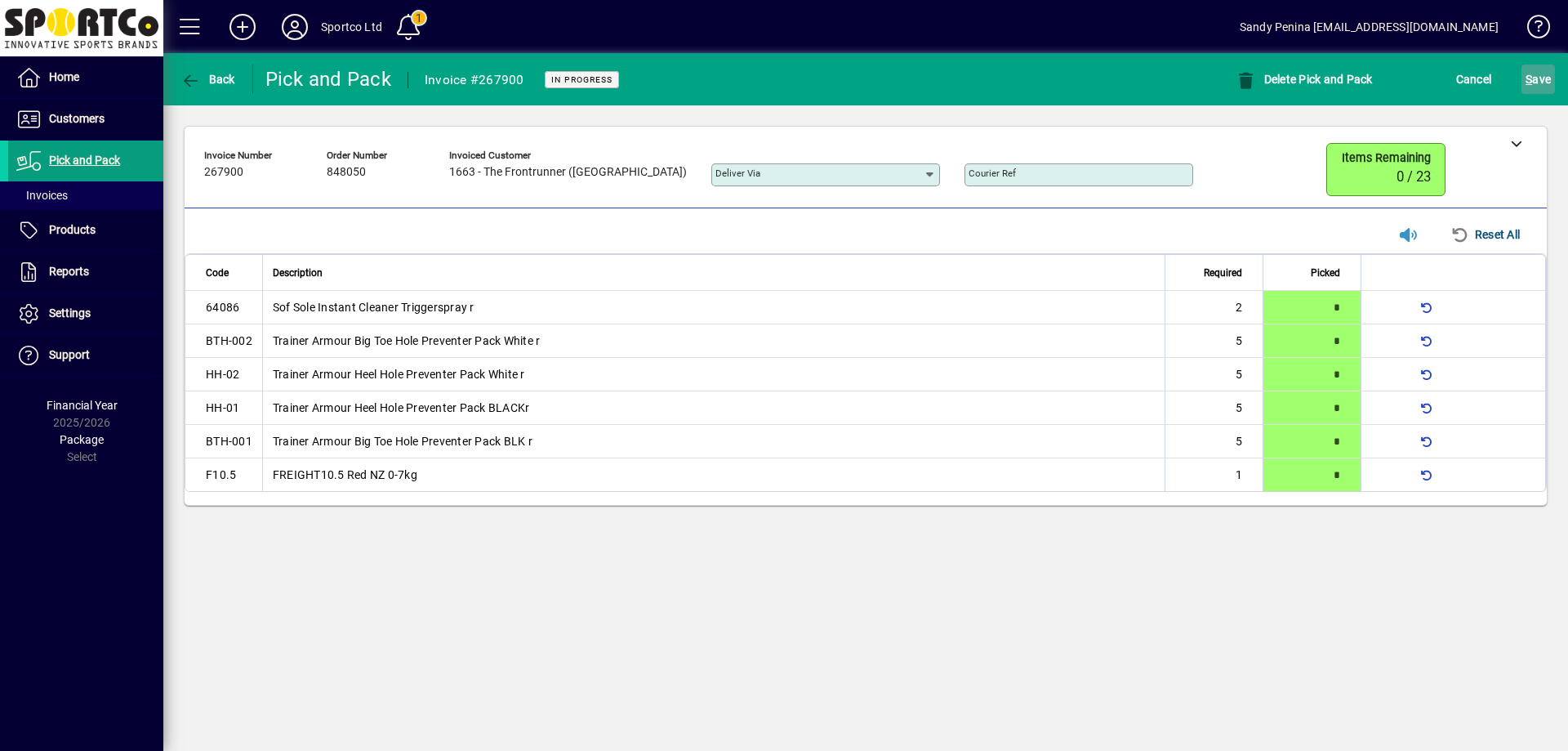
click at [1541, 74] on span "S ave" at bounding box center [1538, 79] width 25 height 26
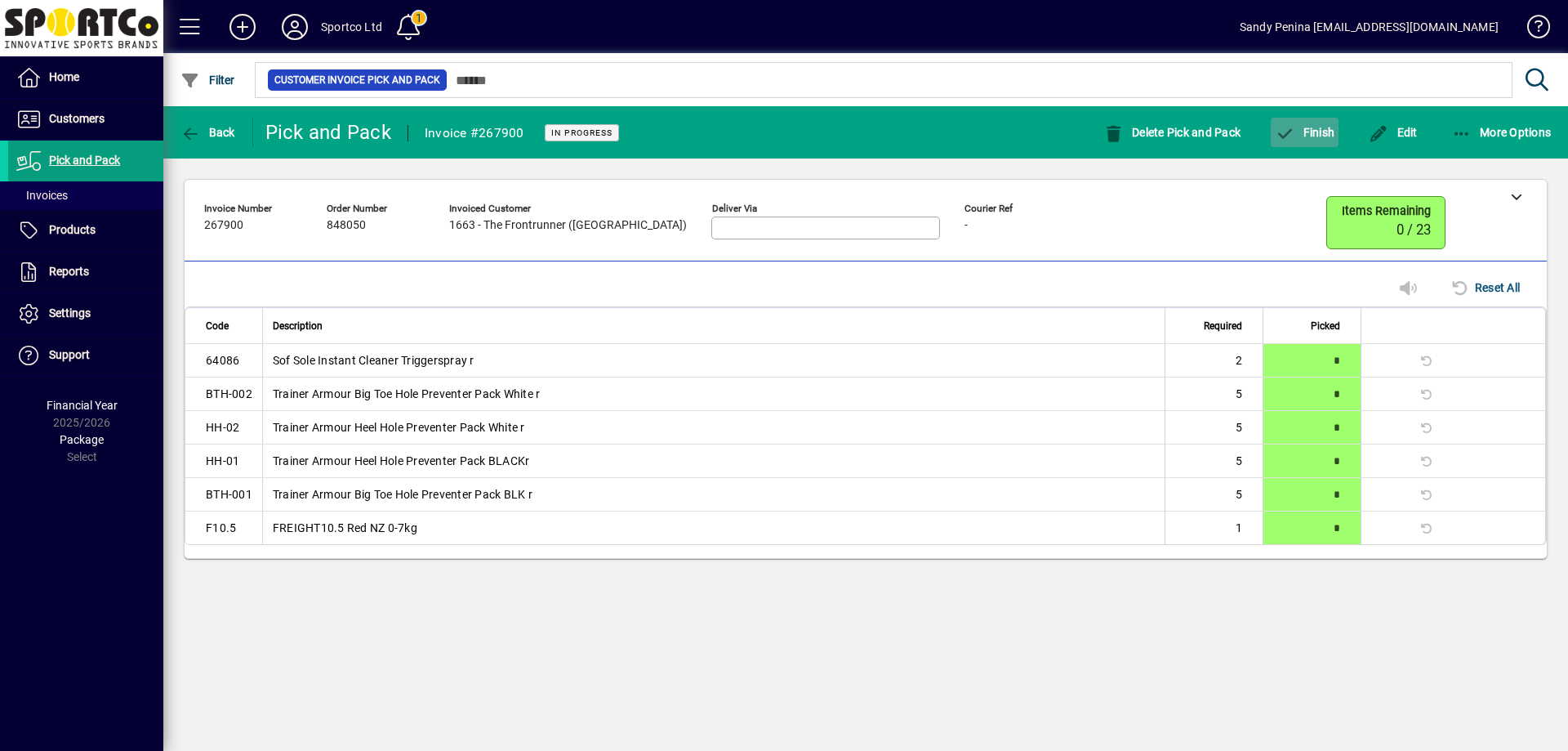
click at [1303, 133] on span "Finish" at bounding box center [1305, 132] width 60 height 13
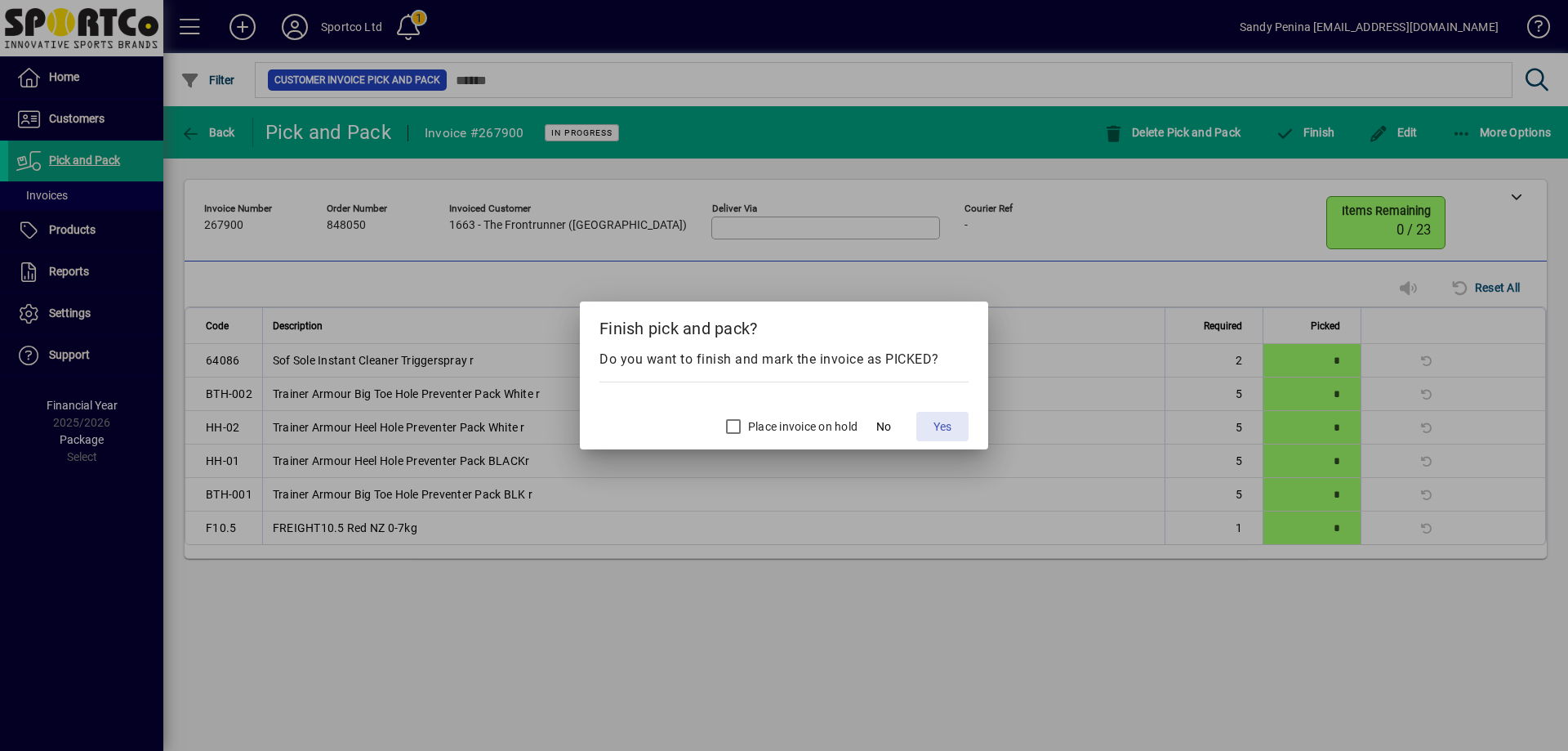
click at [942, 433] on span "Yes" at bounding box center [943, 427] width 18 height 17
